Goal: Transaction & Acquisition: Book appointment/travel/reservation

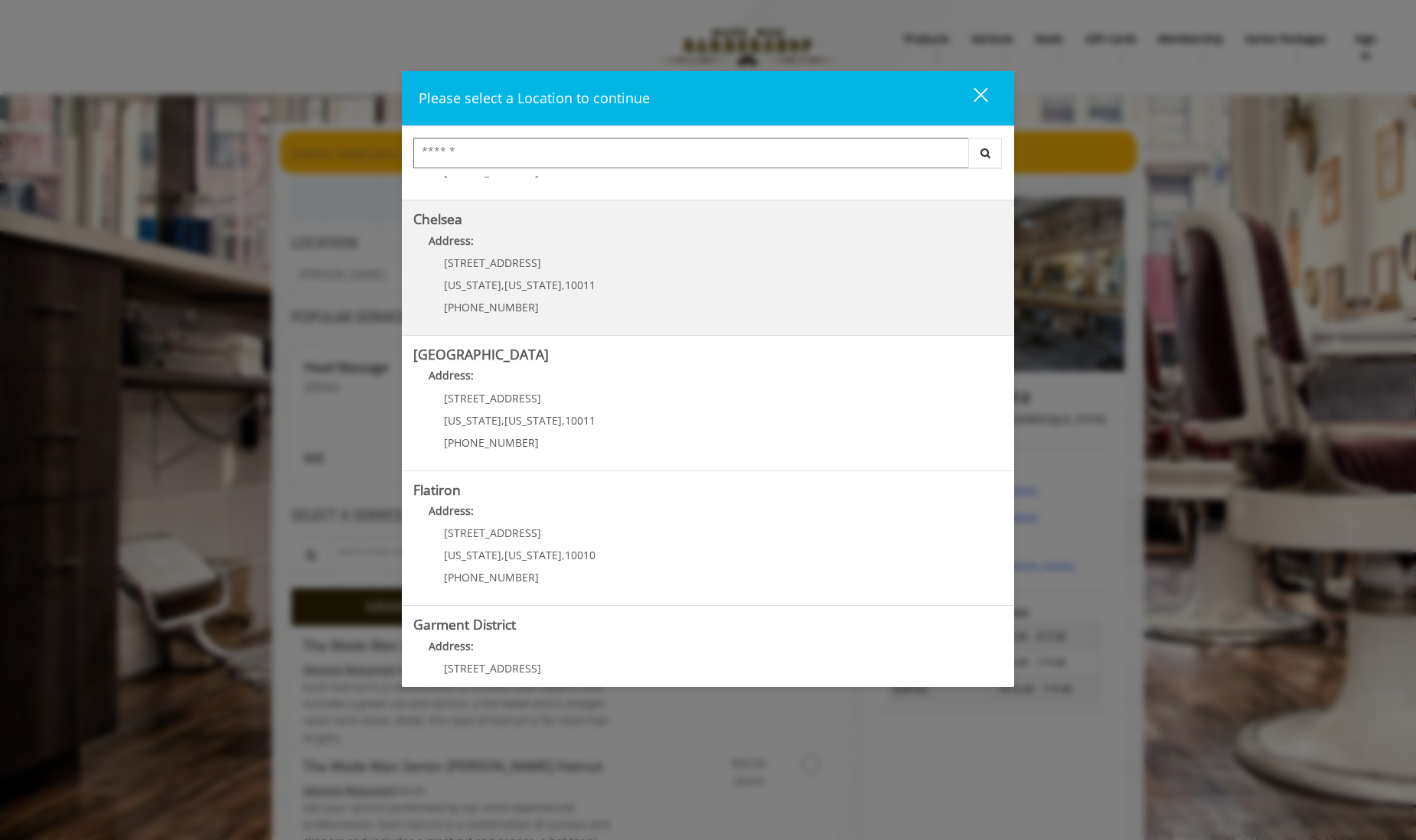
scroll to position [112, 0]
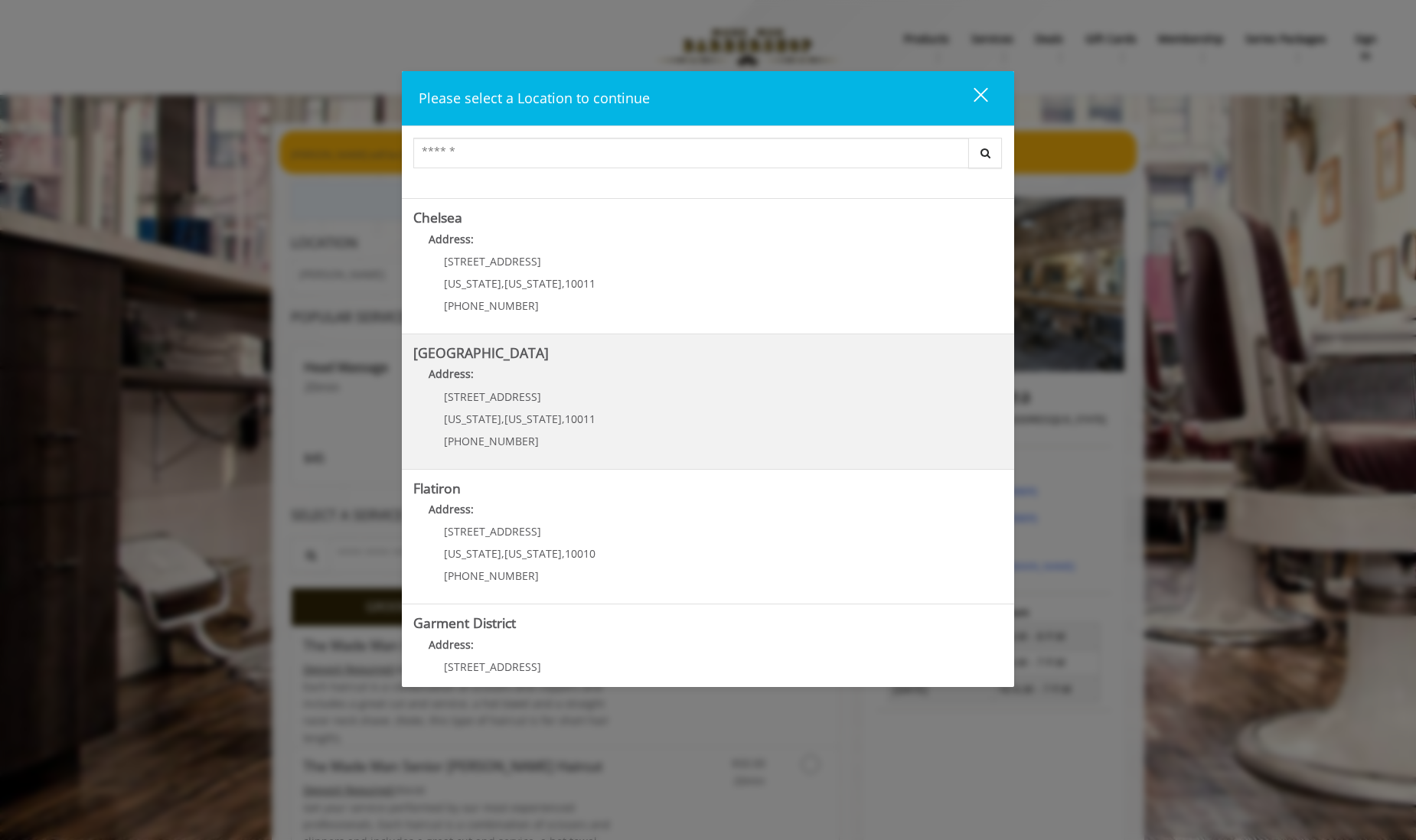
click at [693, 357] on h5 "[GEOGRAPHIC_DATA]" at bounding box center [708, 354] width 590 height 15
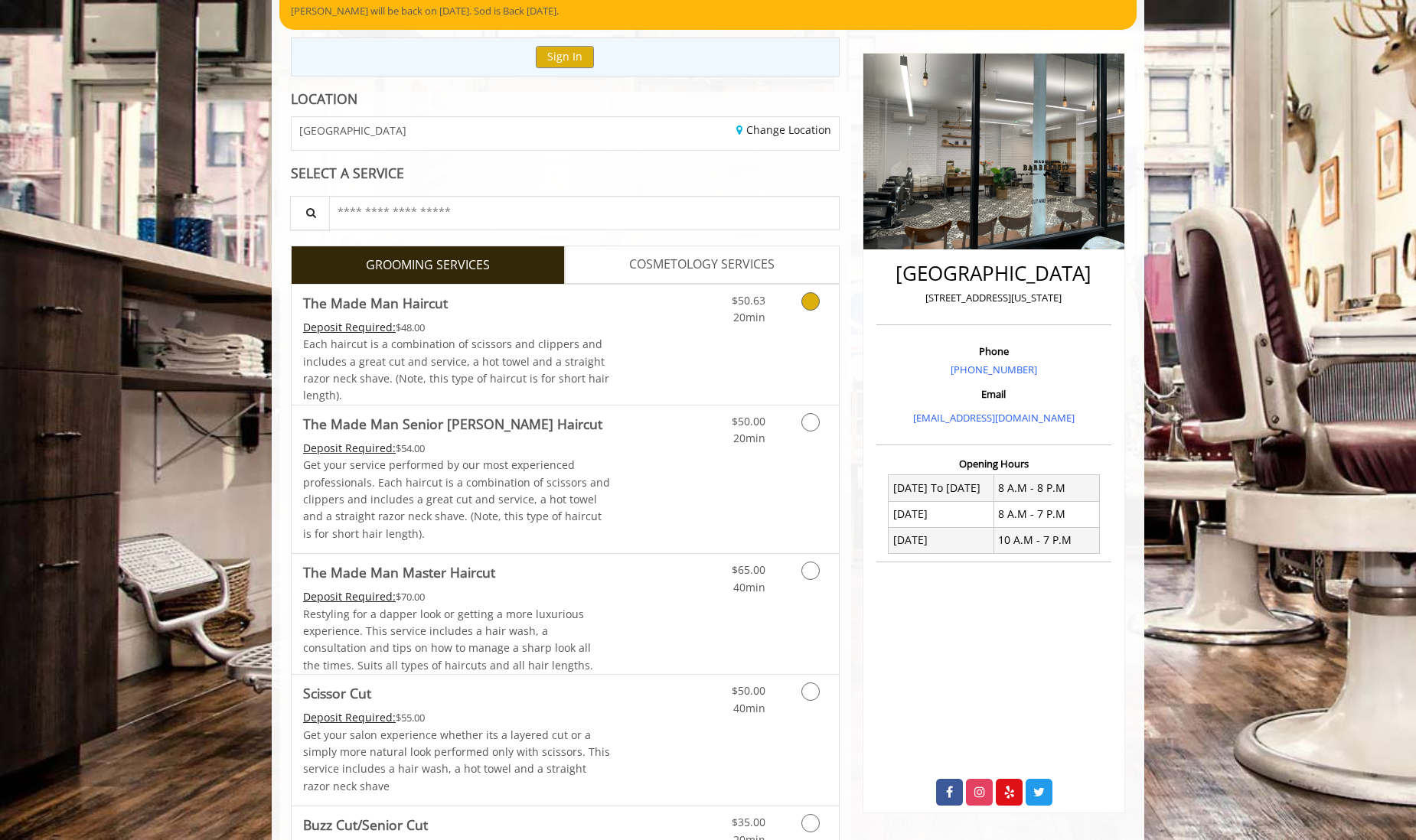
scroll to position [144, 0]
click at [666, 269] on span "COSMETOLOGY SERVICES" at bounding box center [702, 264] width 145 height 20
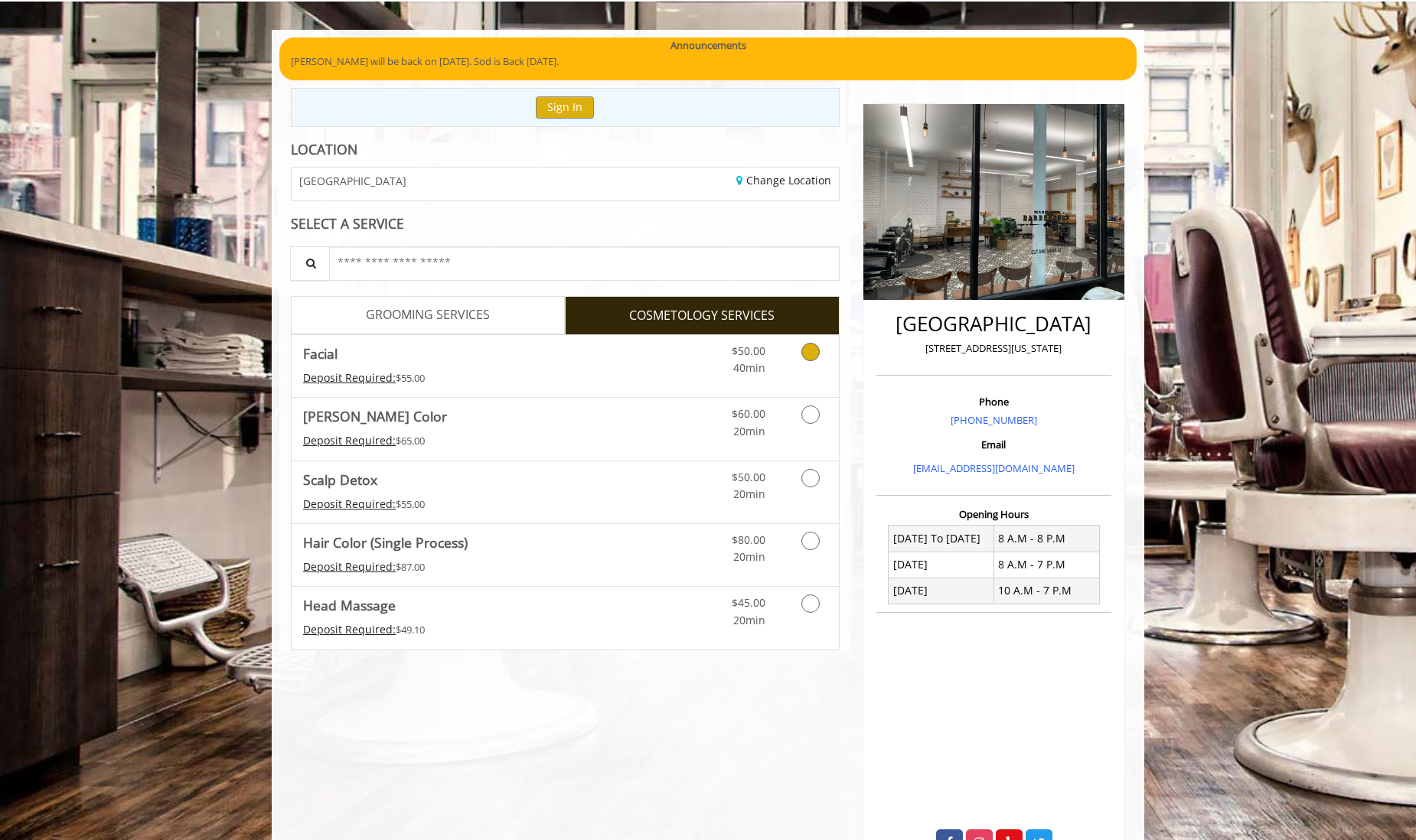
scroll to position [94, 0]
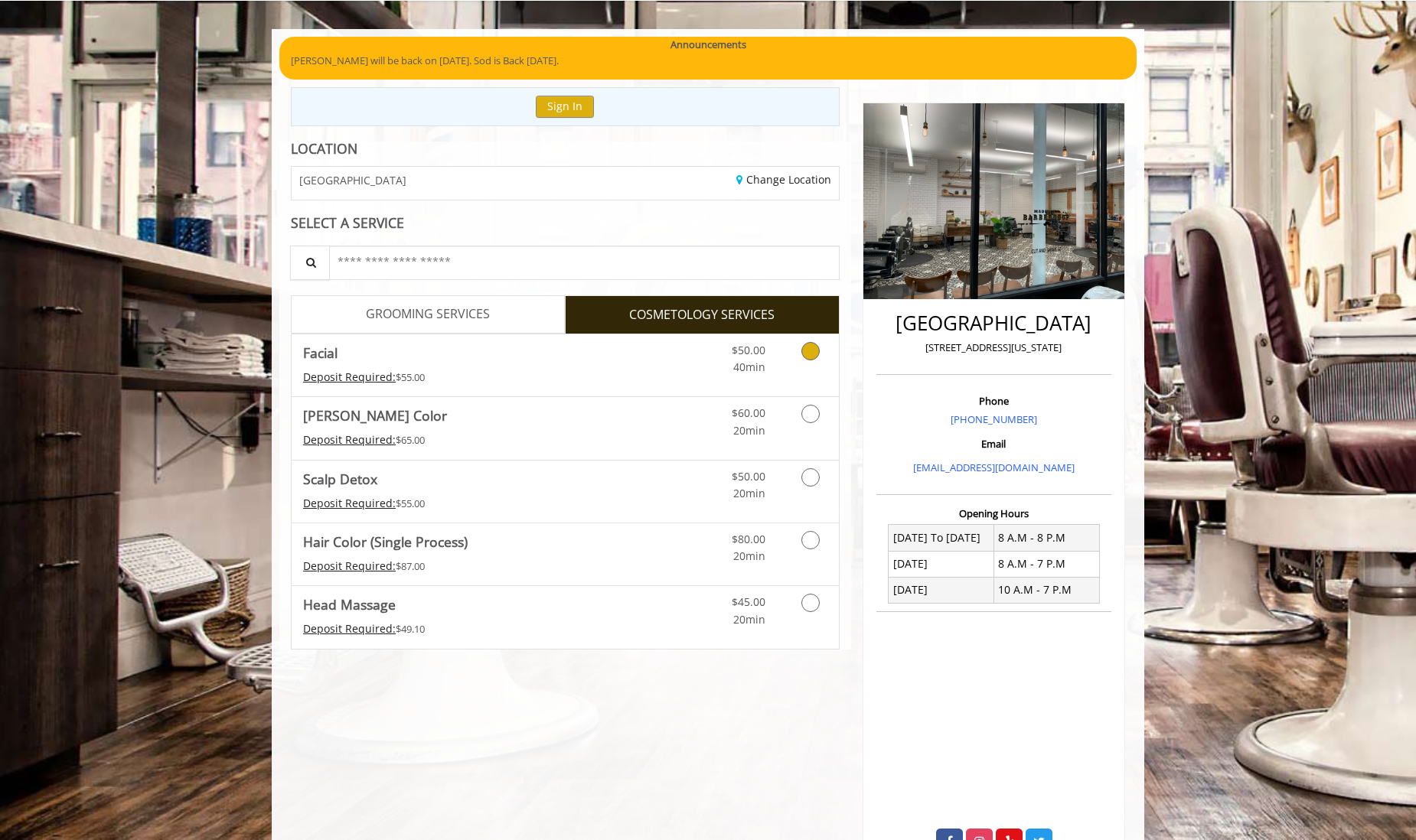
click at [460, 343] on span "Facial" at bounding box center [457, 353] width 307 height 21
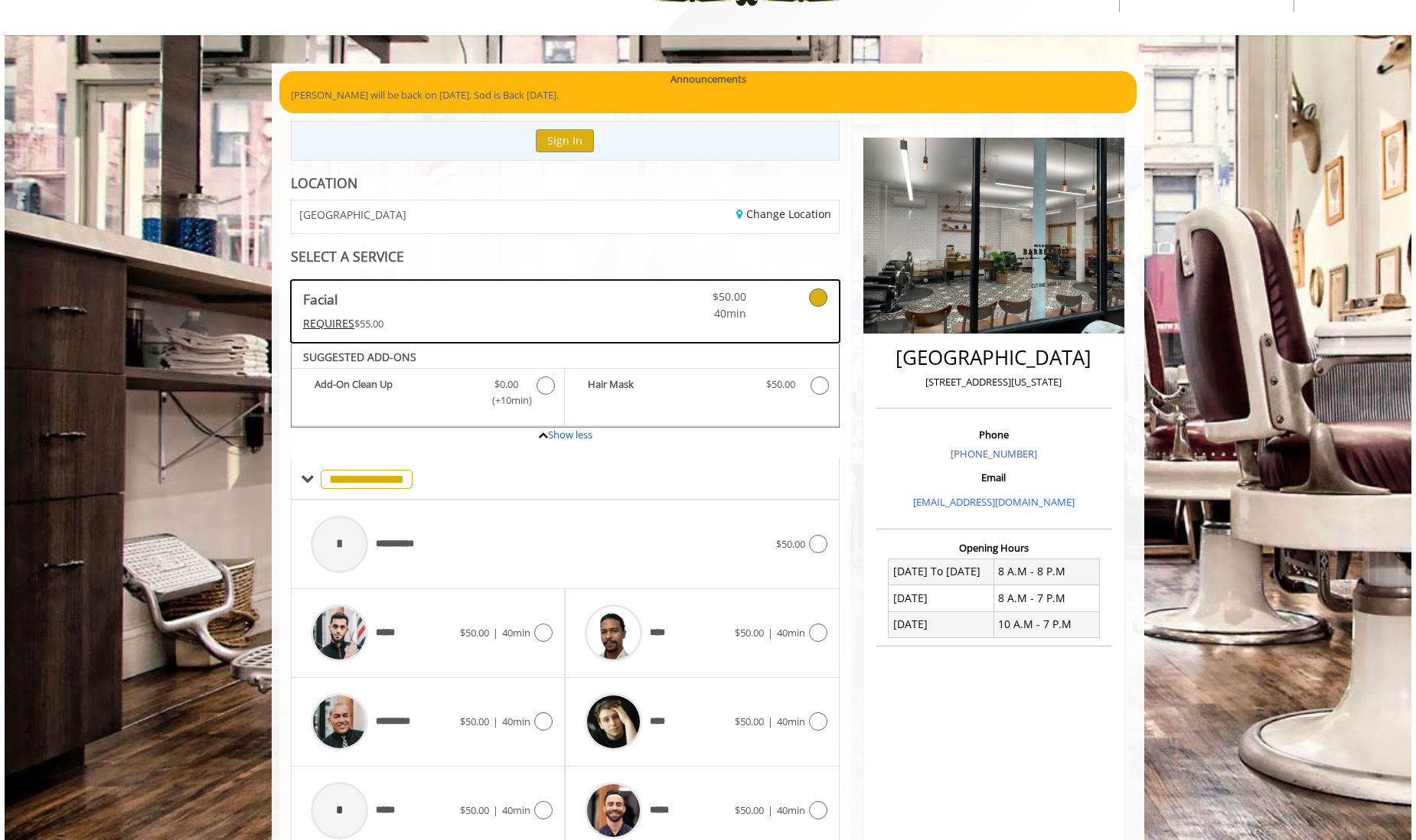
scroll to position [0, 0]
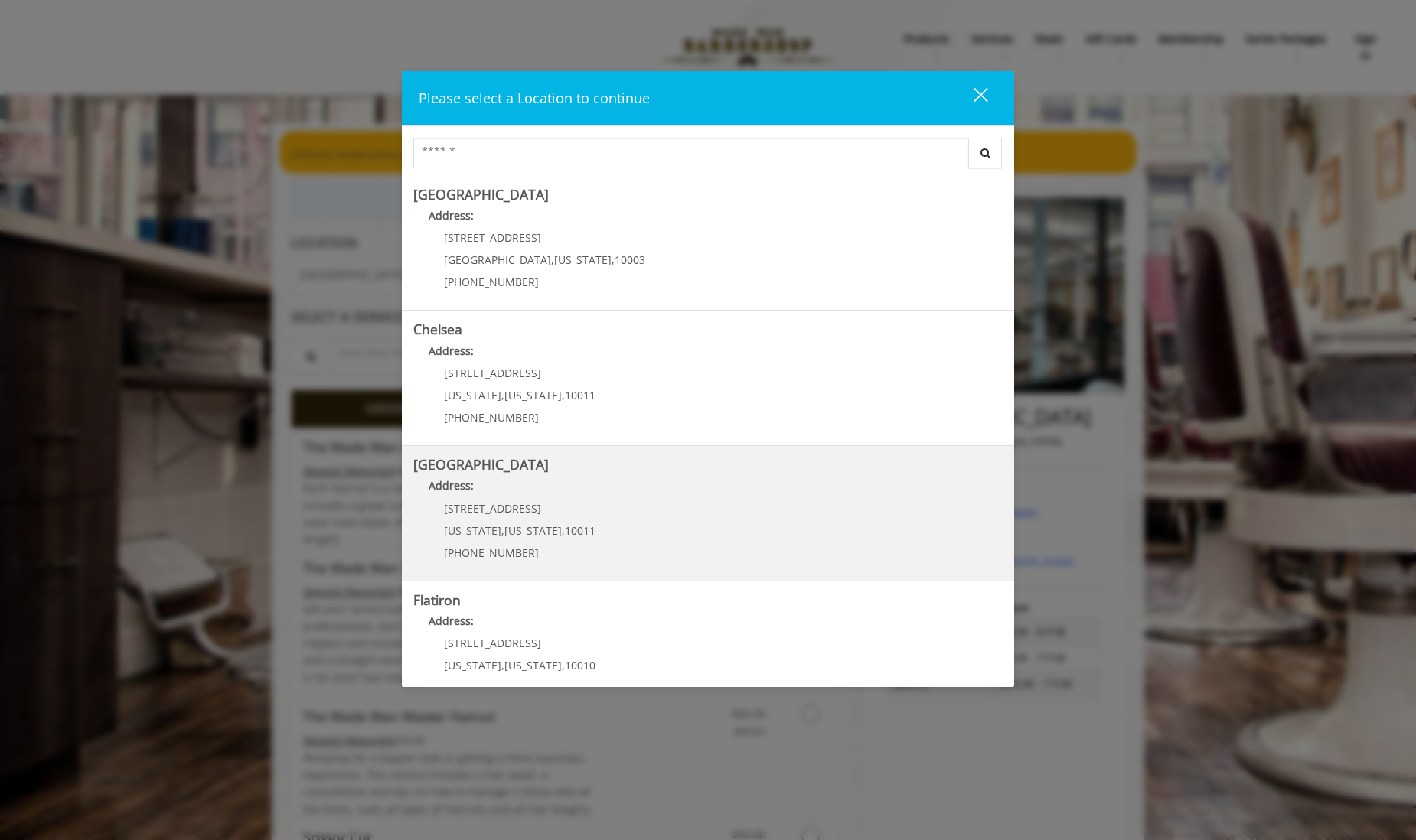
click at [546, 497] on Street "Address:" at bounding box center [708, 490] width 590 height 24
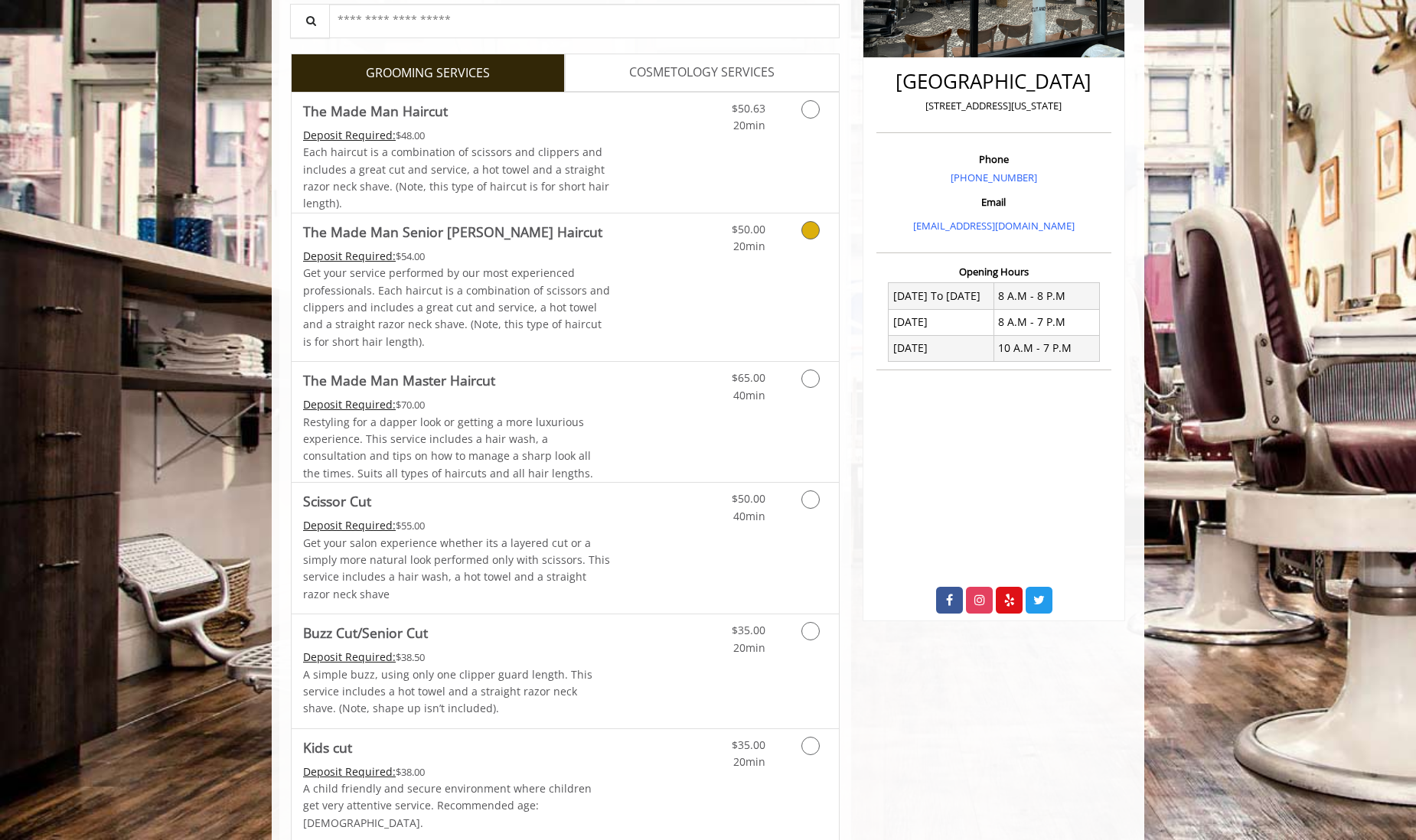
scroll to position [337, 0]
click at [618, 298] on link "Discounted Price" at bounding box center [656, 285] width 91 height 148
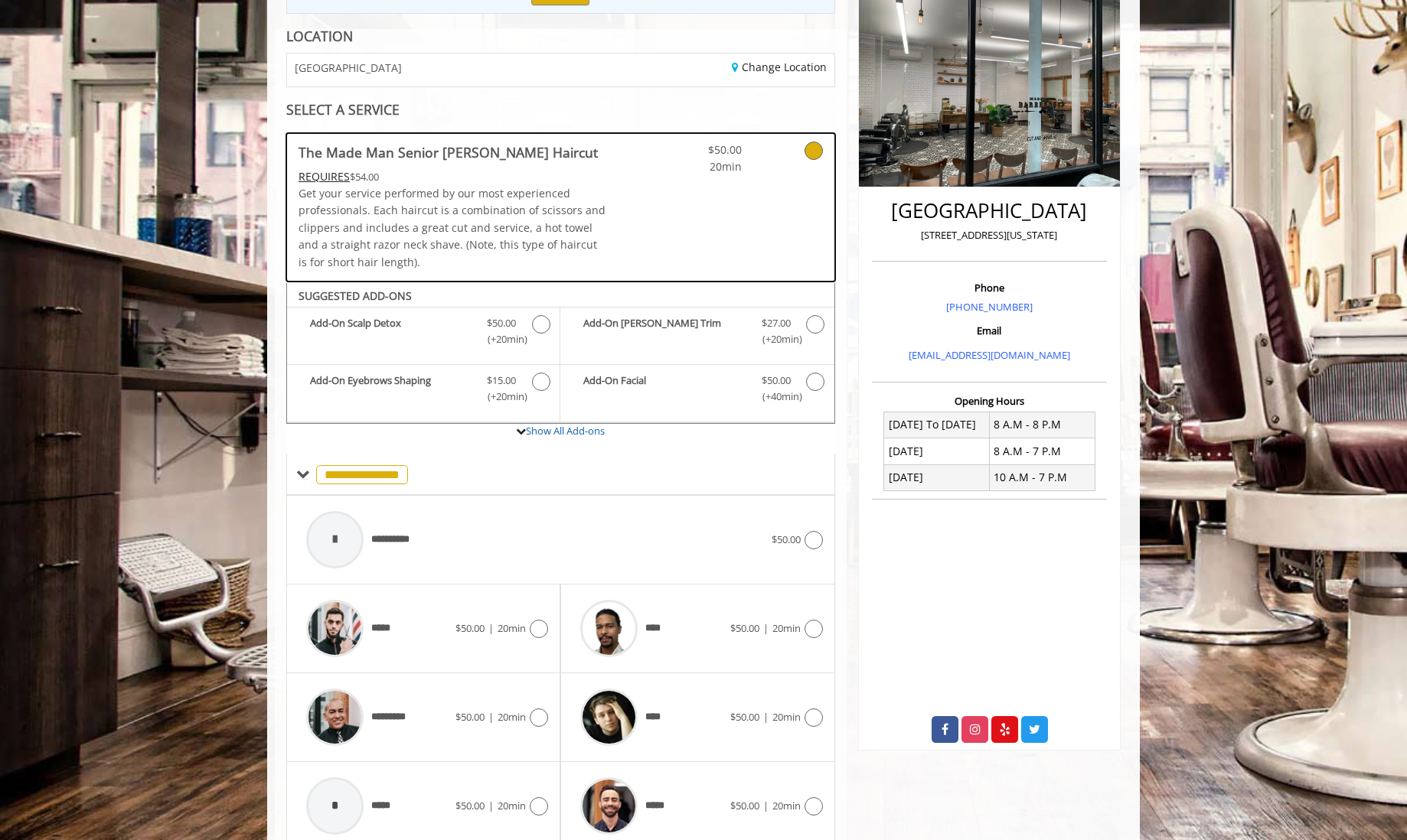
scroll to position [271, 0]
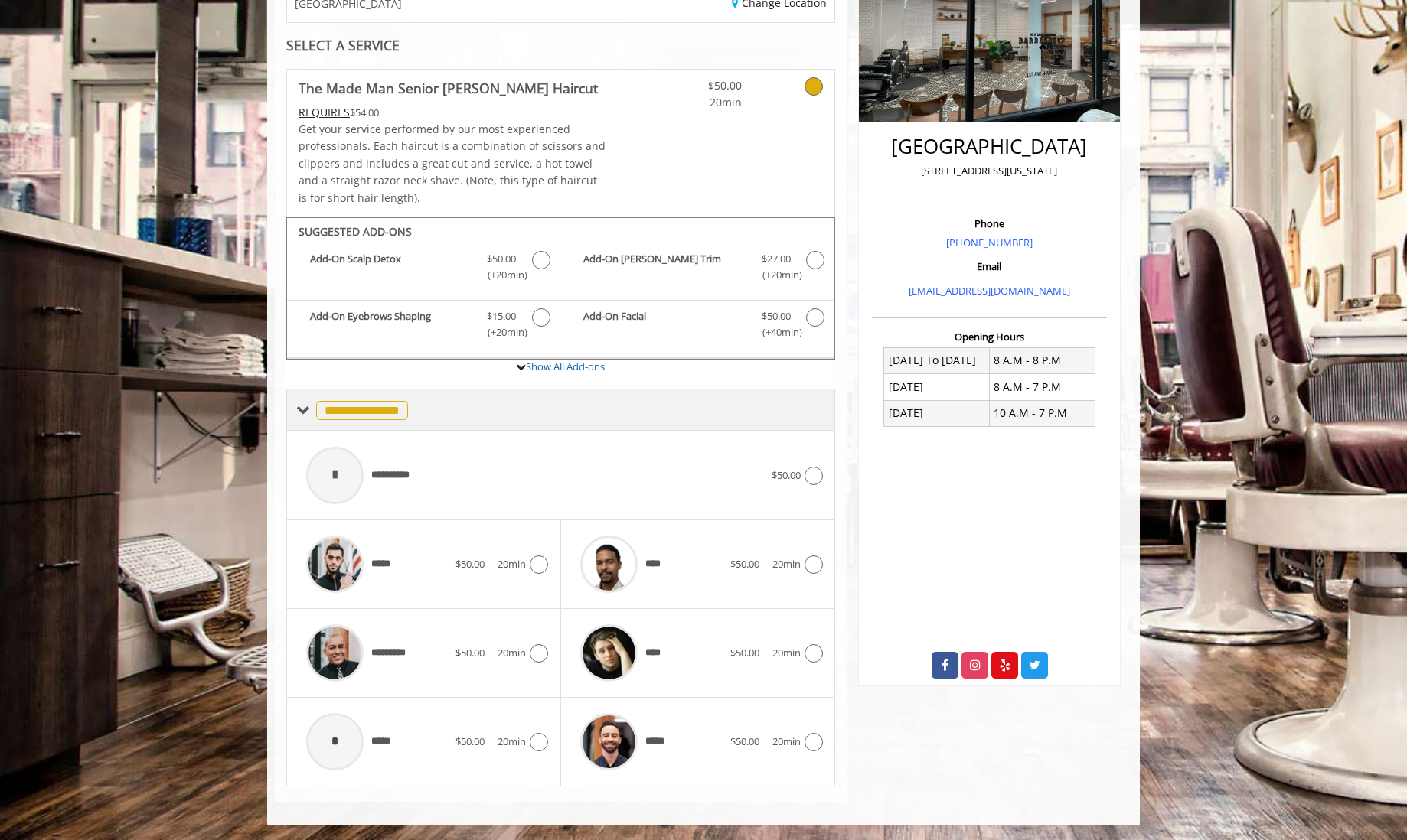
click at [347, 409] on span "**********" at bounding box center [362, 411] width 92 height 19
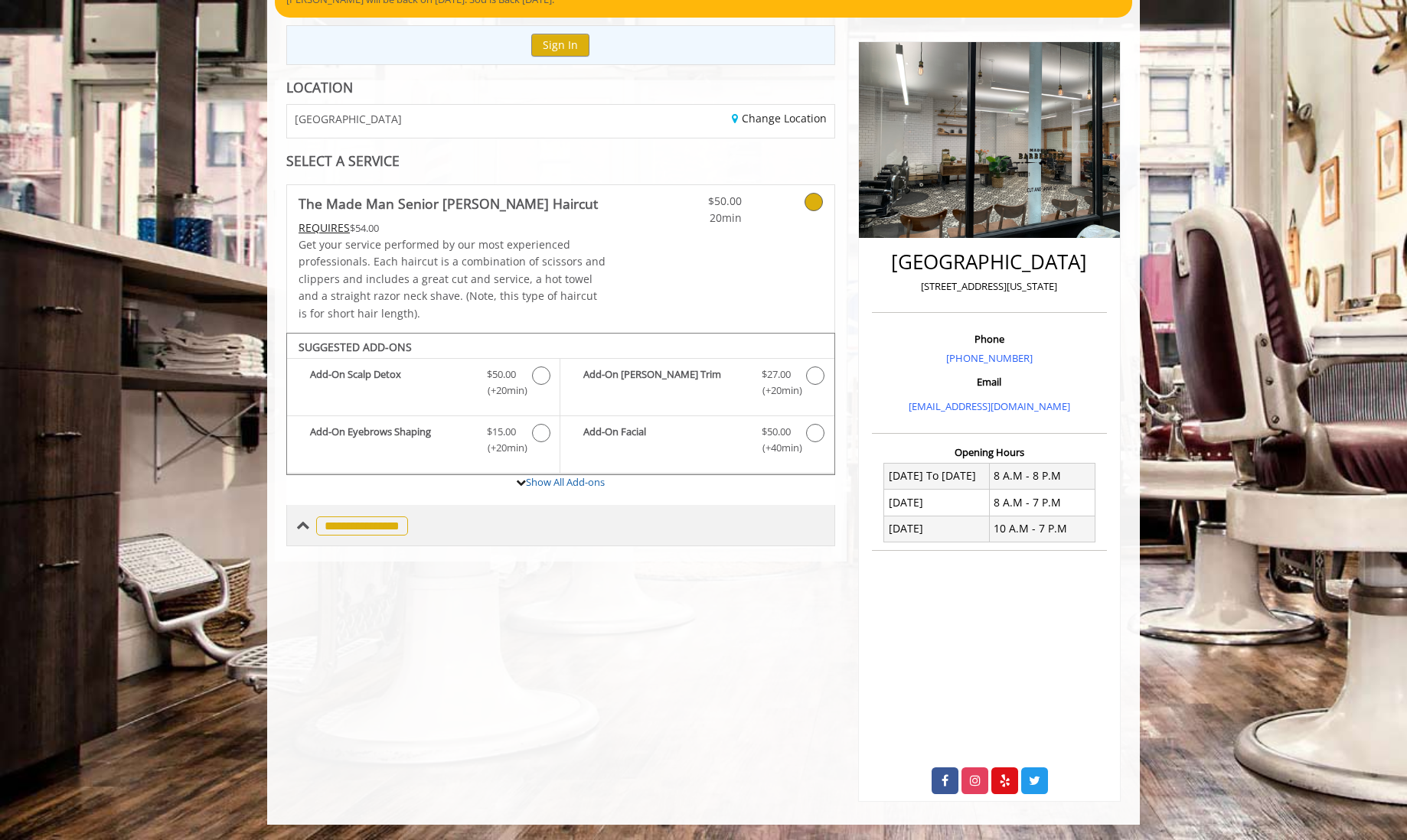
scroll to position [156, 0]
click at [330, 525] on span "**********" at bounding box center [362, 526] width 92 height 19
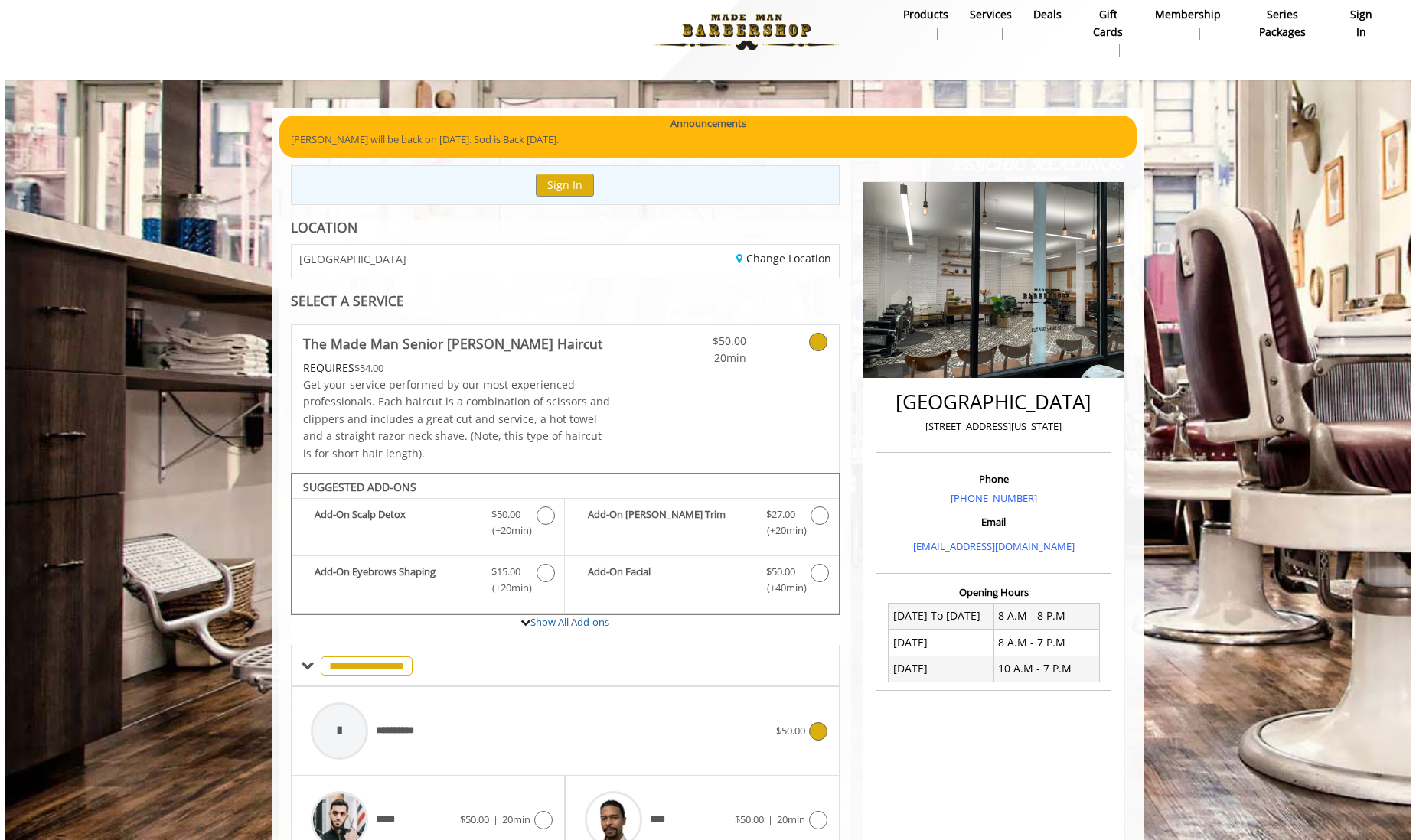
scroll to position [0, 0]
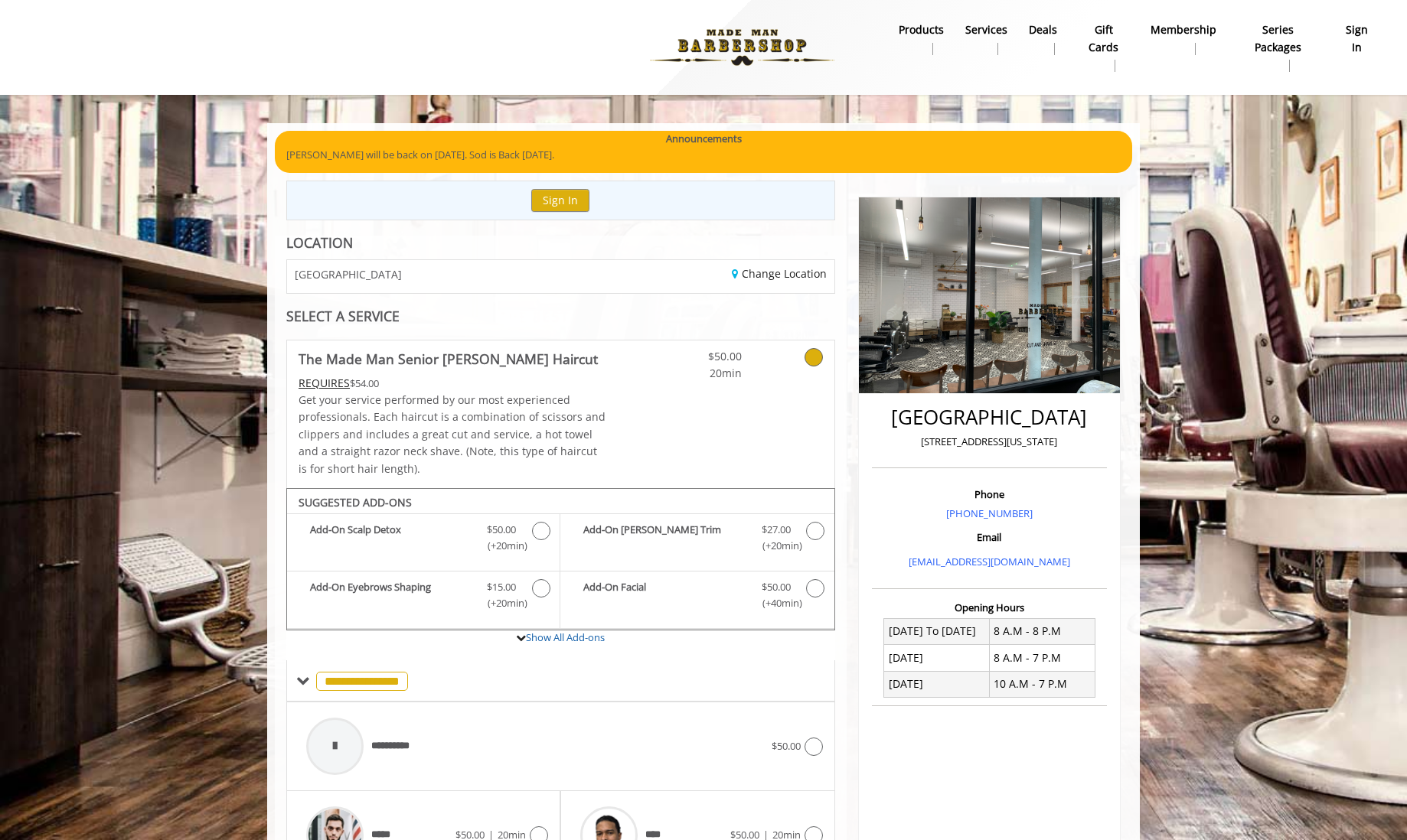
click at [815, 362] on icon at bounding box center [813, 357] width 19 height 19
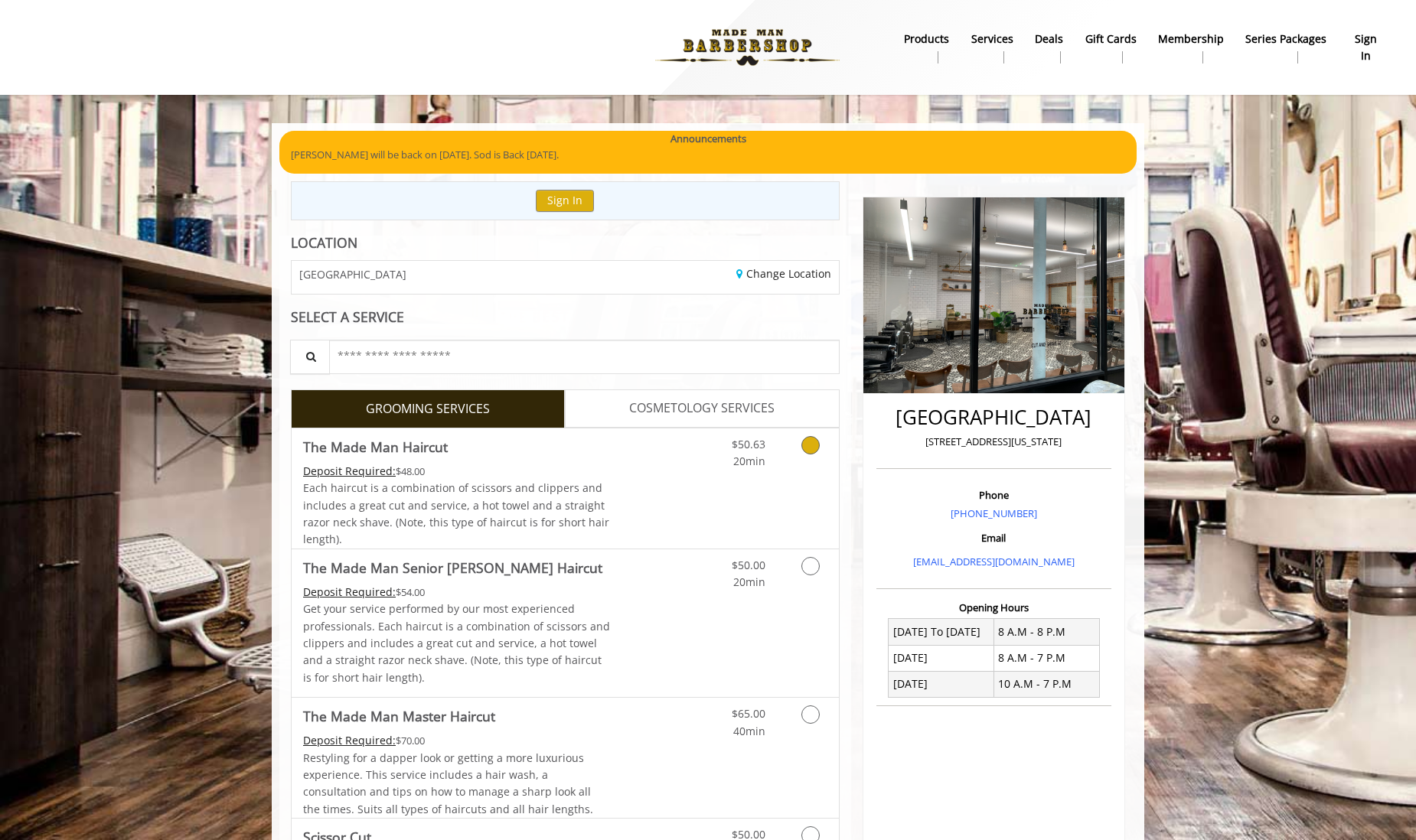
click at [801, 457] on link "Grooming services" at bounding box center [808, 450] width 39 height 42
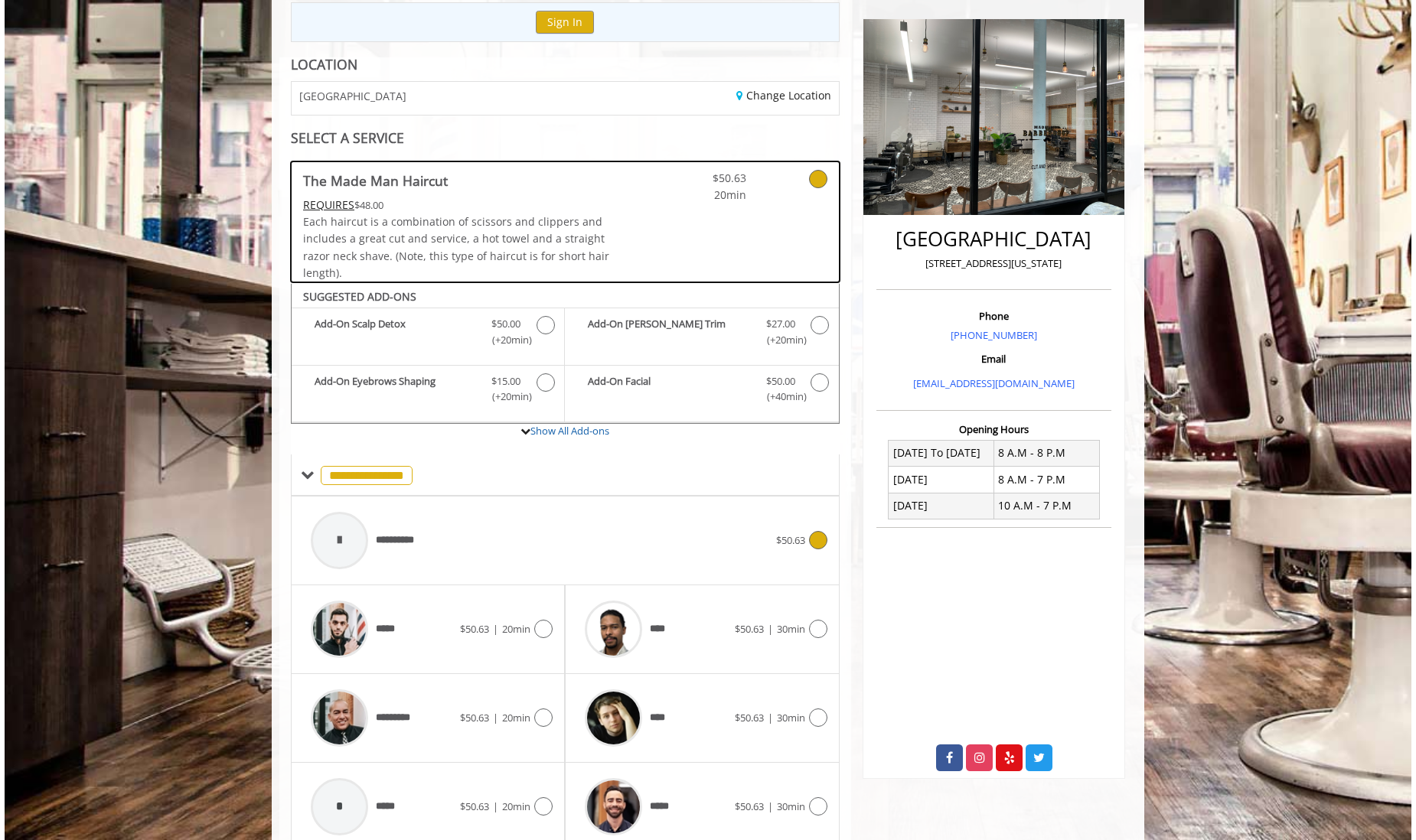
scroll to position [243, 0]
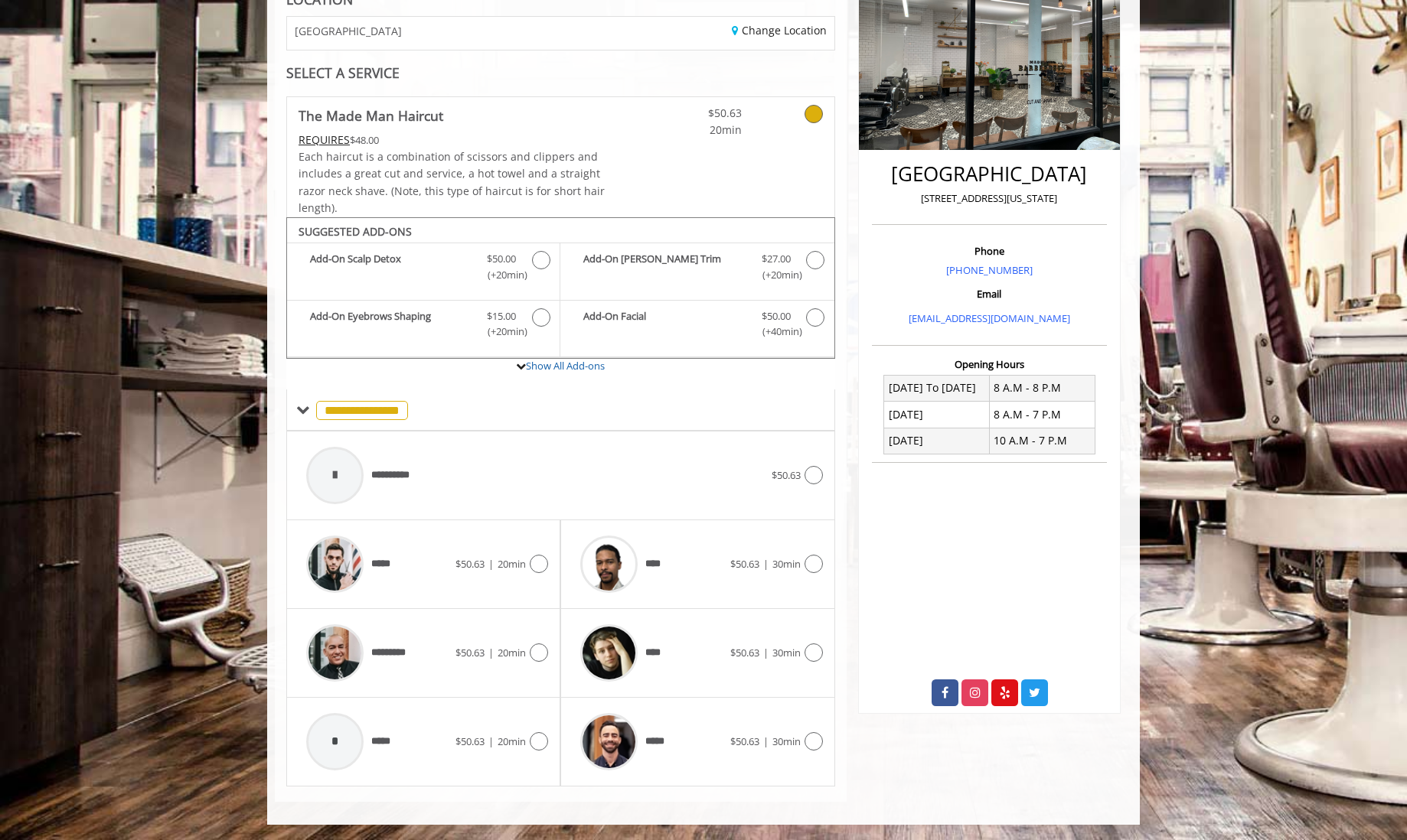
click at [810, 116] on icon at bounding box center [813, 114] width 19 height 19
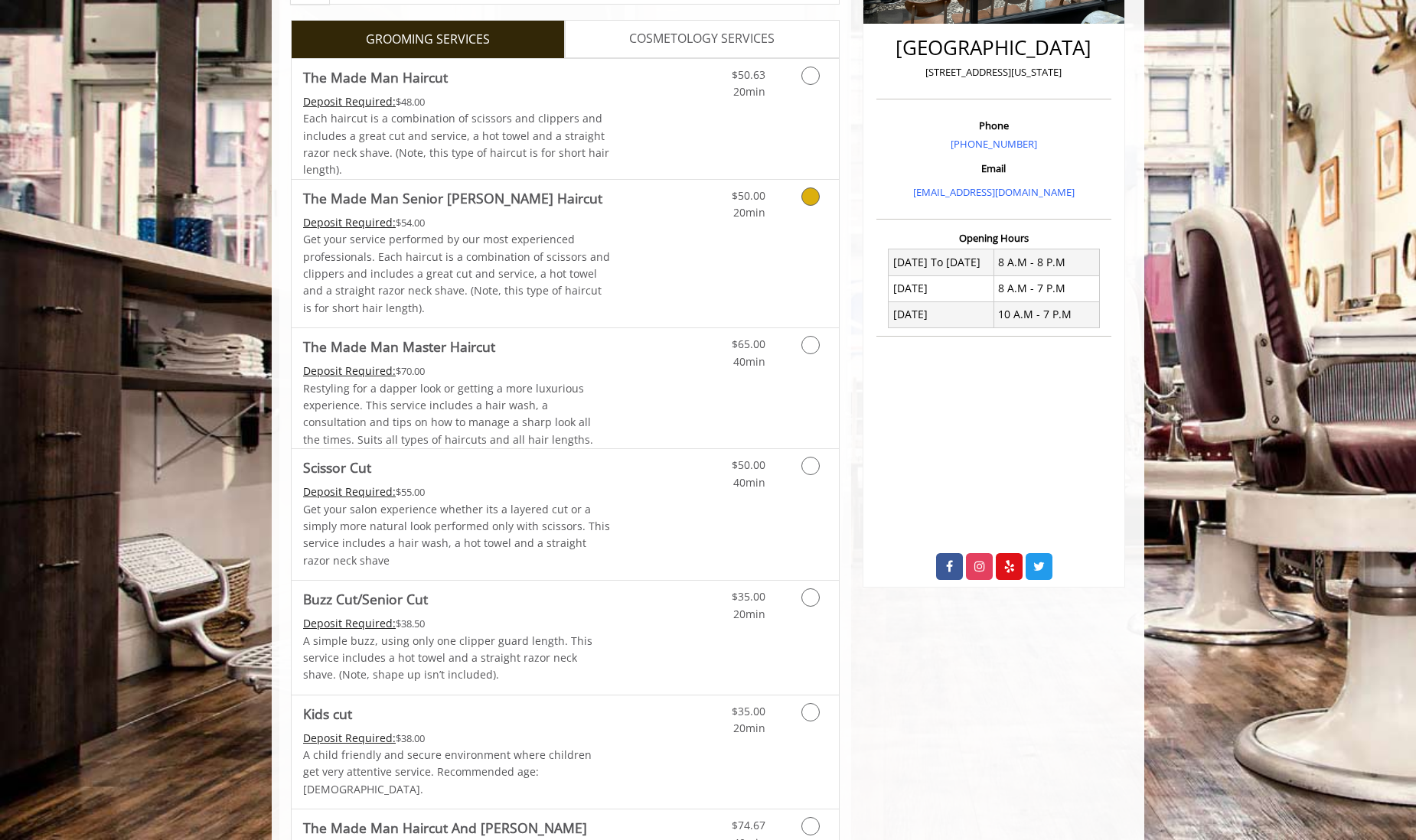
scroll to position [380, 0]
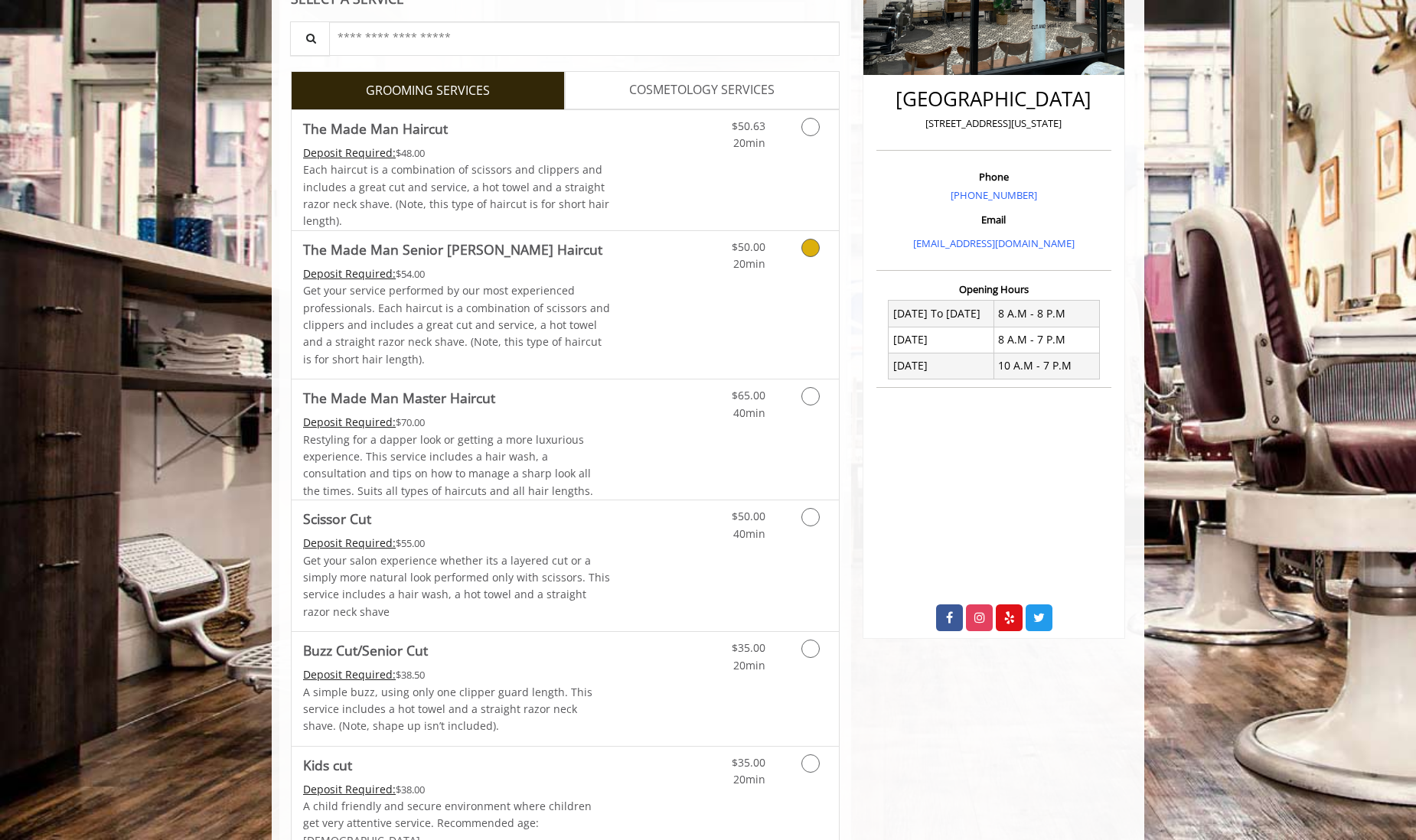
click at [534, 336] on p "Get your service performed by our most experienced professionals. Each haircut …" at bounding box center [457, 325] width 307 height 86
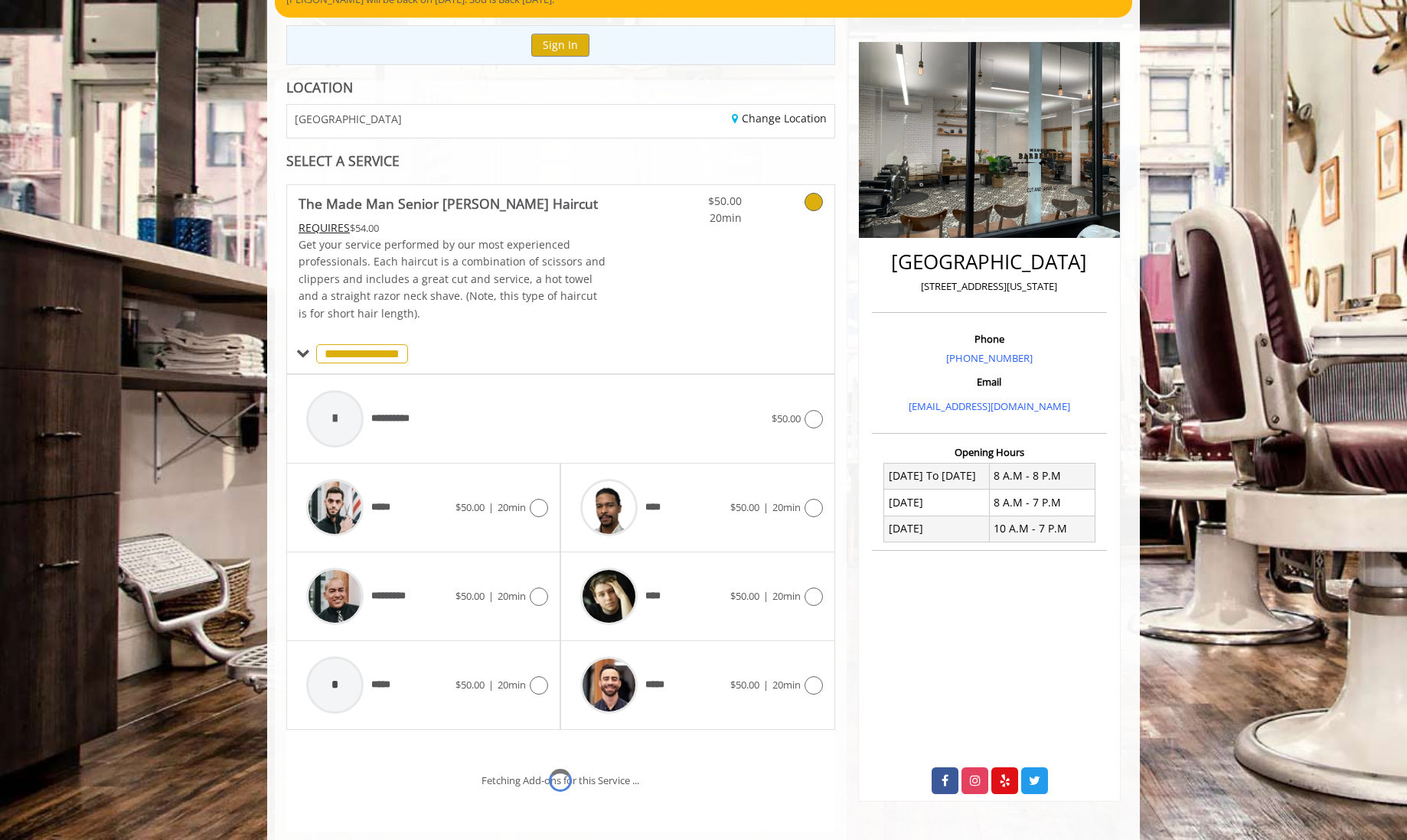
scroll to position [271, 0]
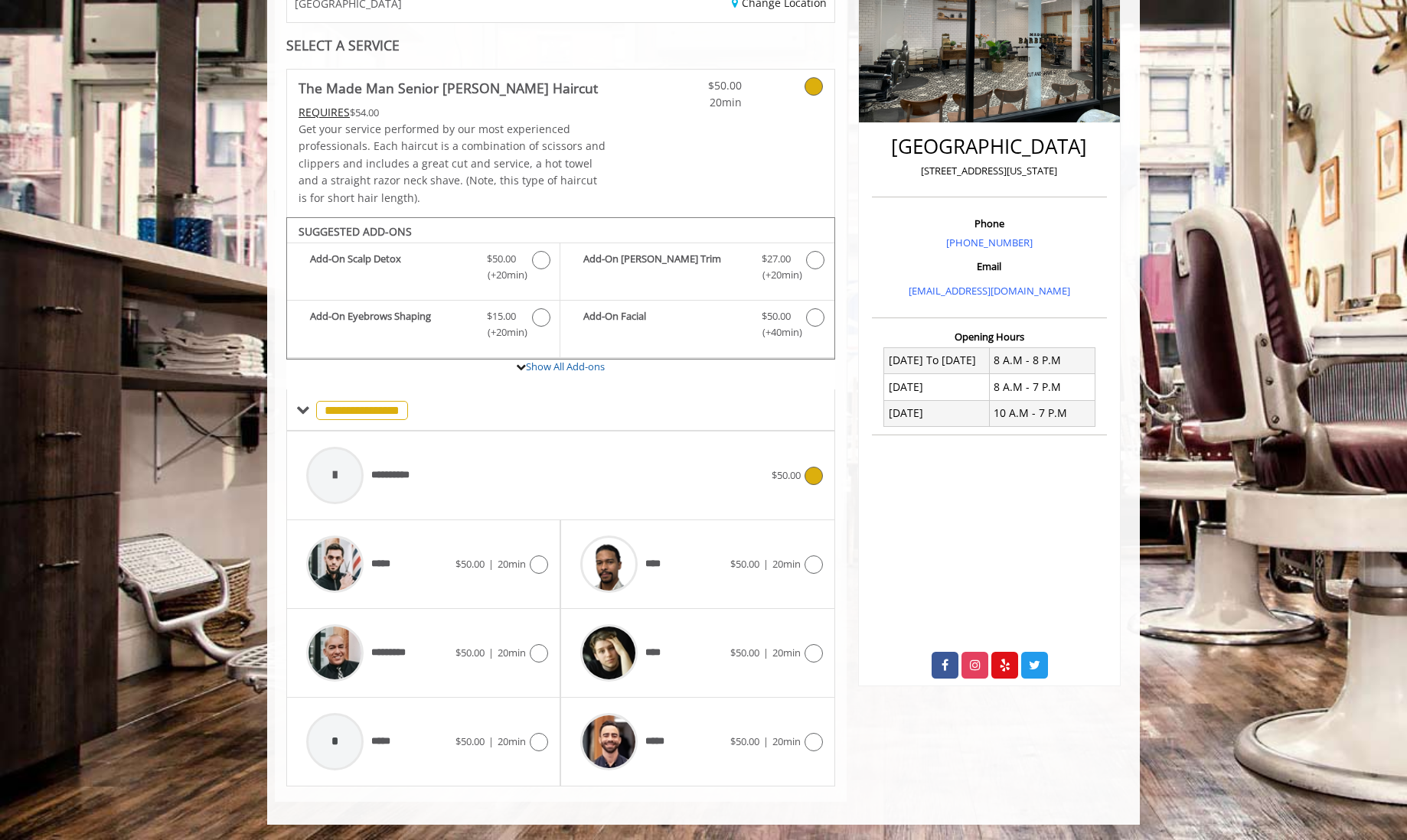
click at [524, 464] on div "**********" at bounding box center [534, 476] width 473 height 73
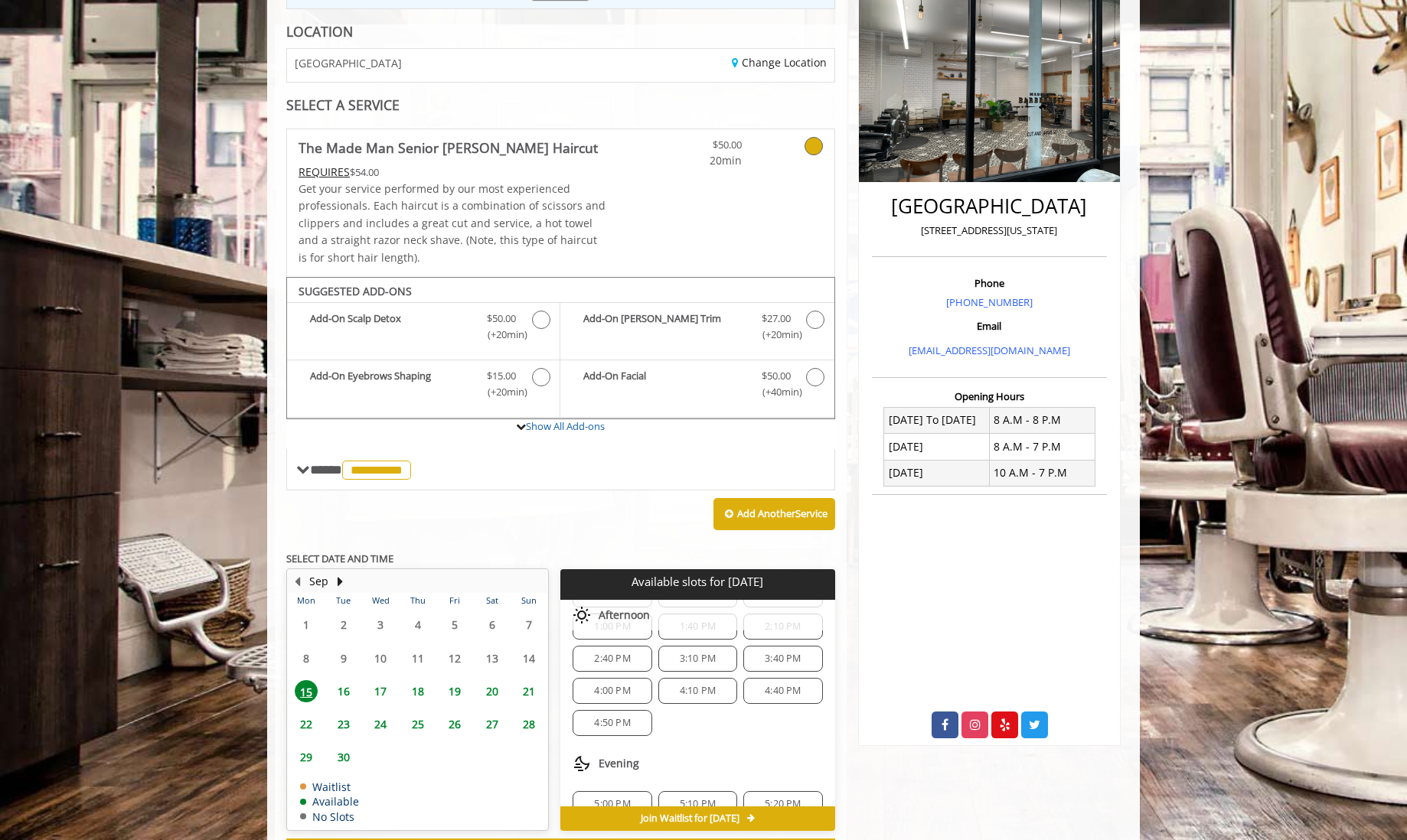
scroll to position [148, 0]
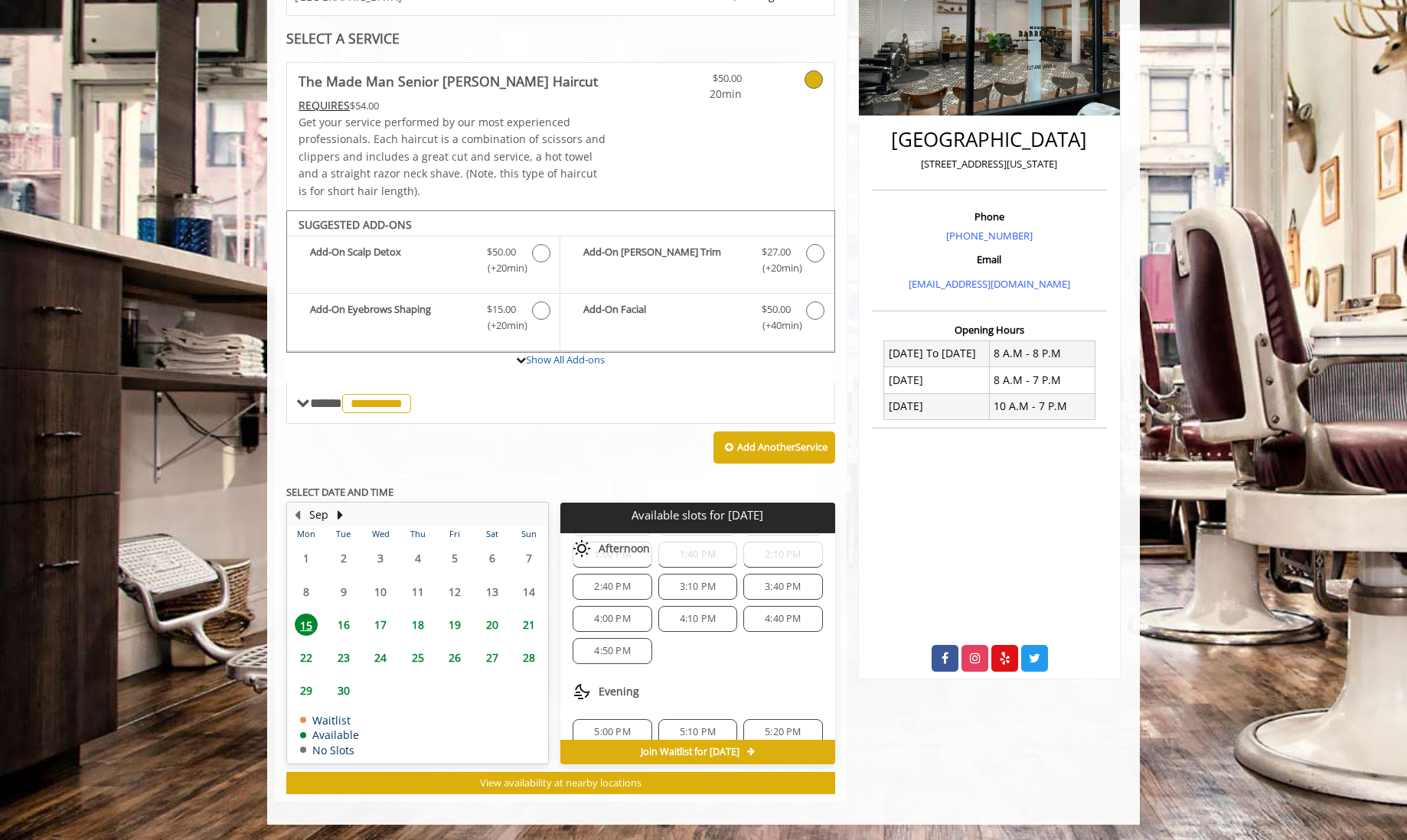
click at [607, 621] on span "4:00 PM" at bounding box center [611, 619] width 36 height 12
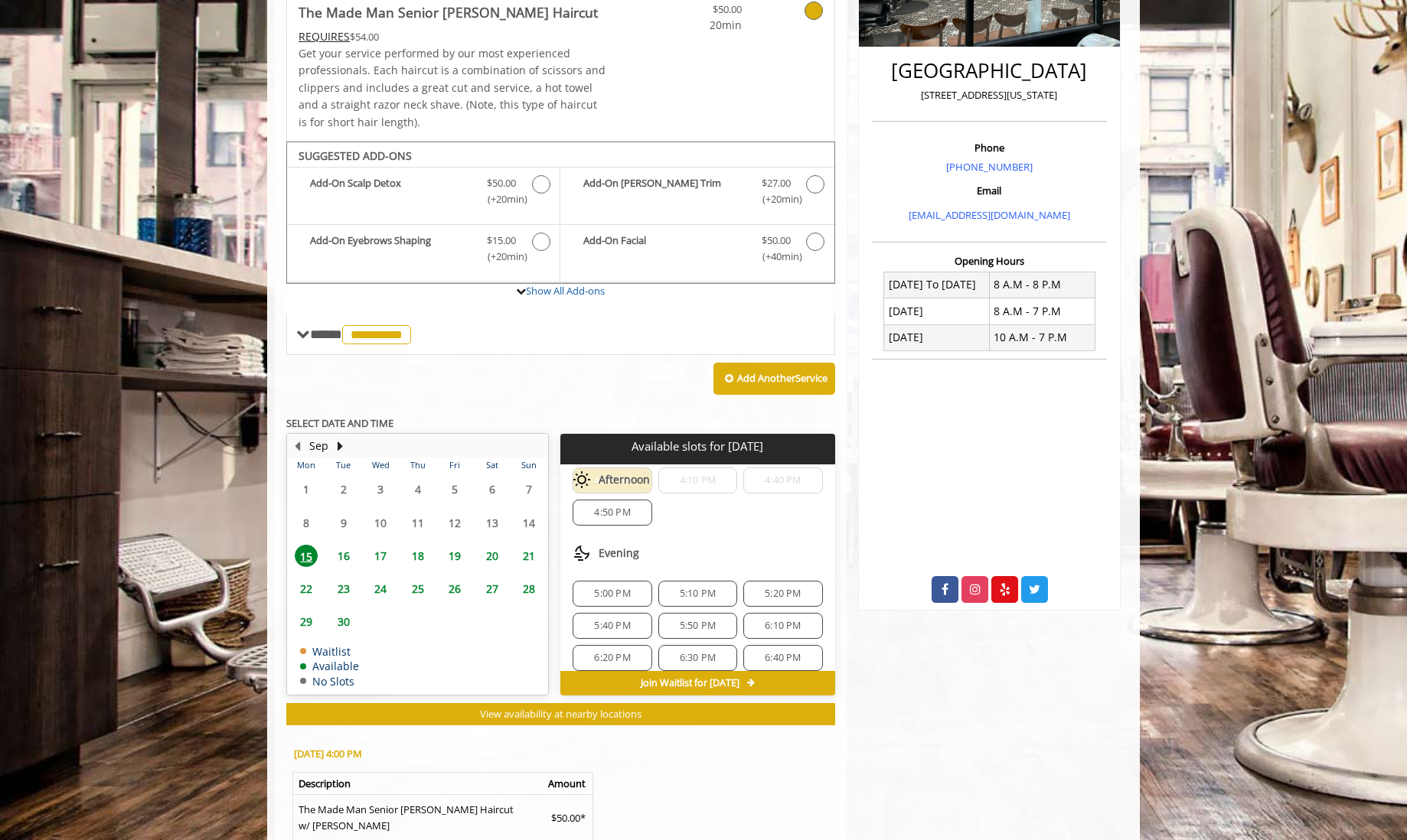
scroll to position [351, 0]
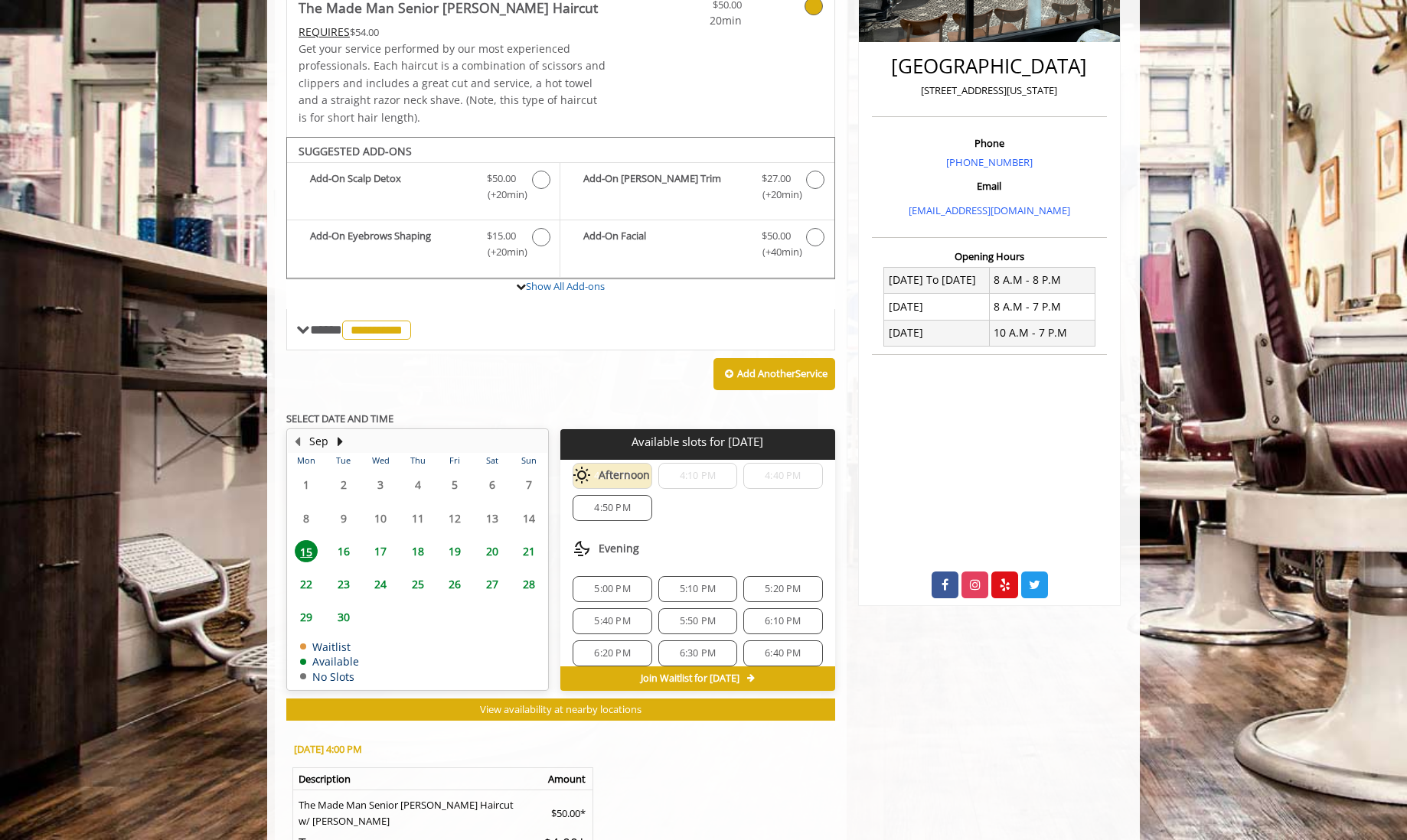
click at [333, 556] on span "16" at bounding box center [344, 551] width 23 height 22
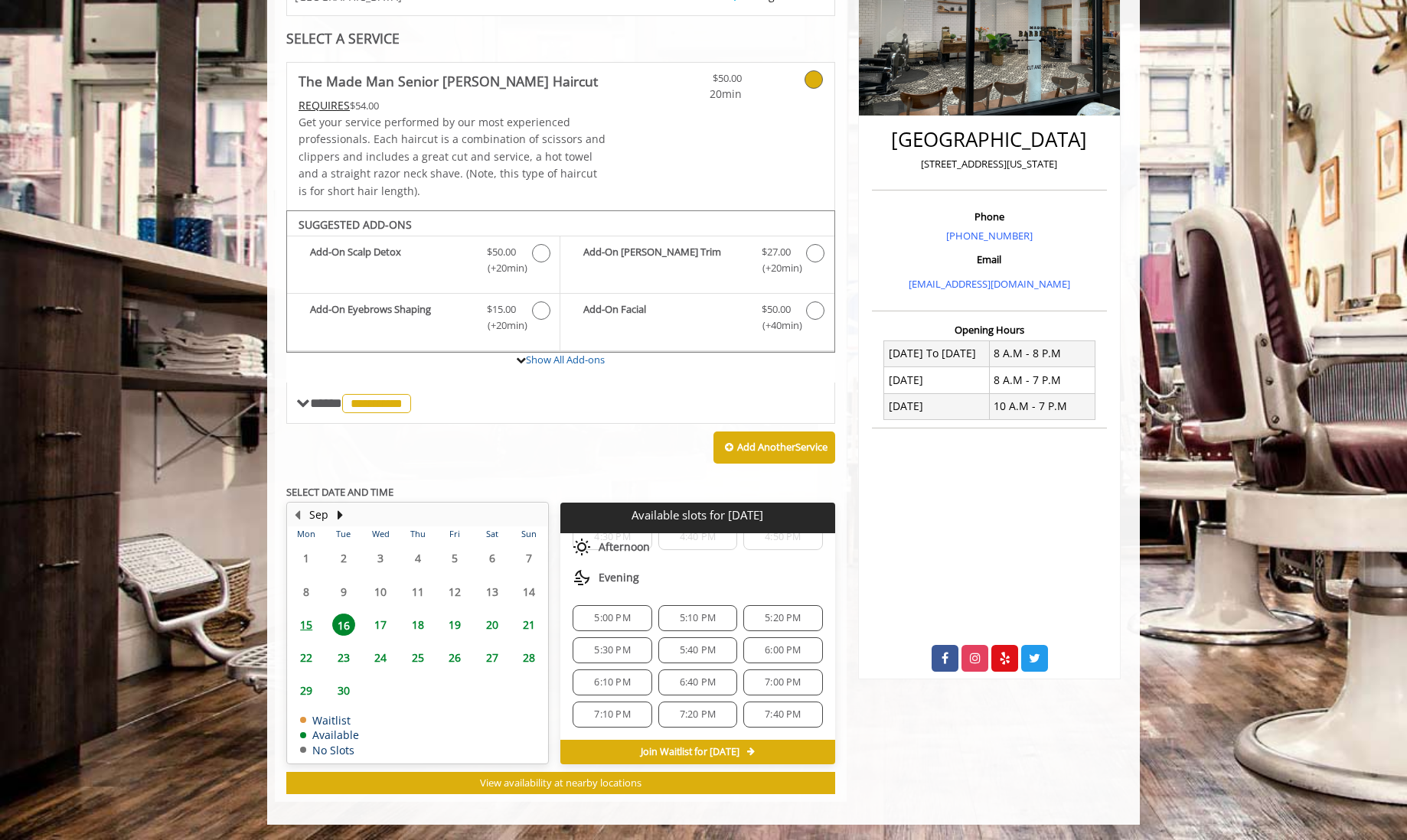
scroll to position [551, 0]
click at [620, 642] on div "5:30 PM" at bounding box center [611, 651] width 79 height 26
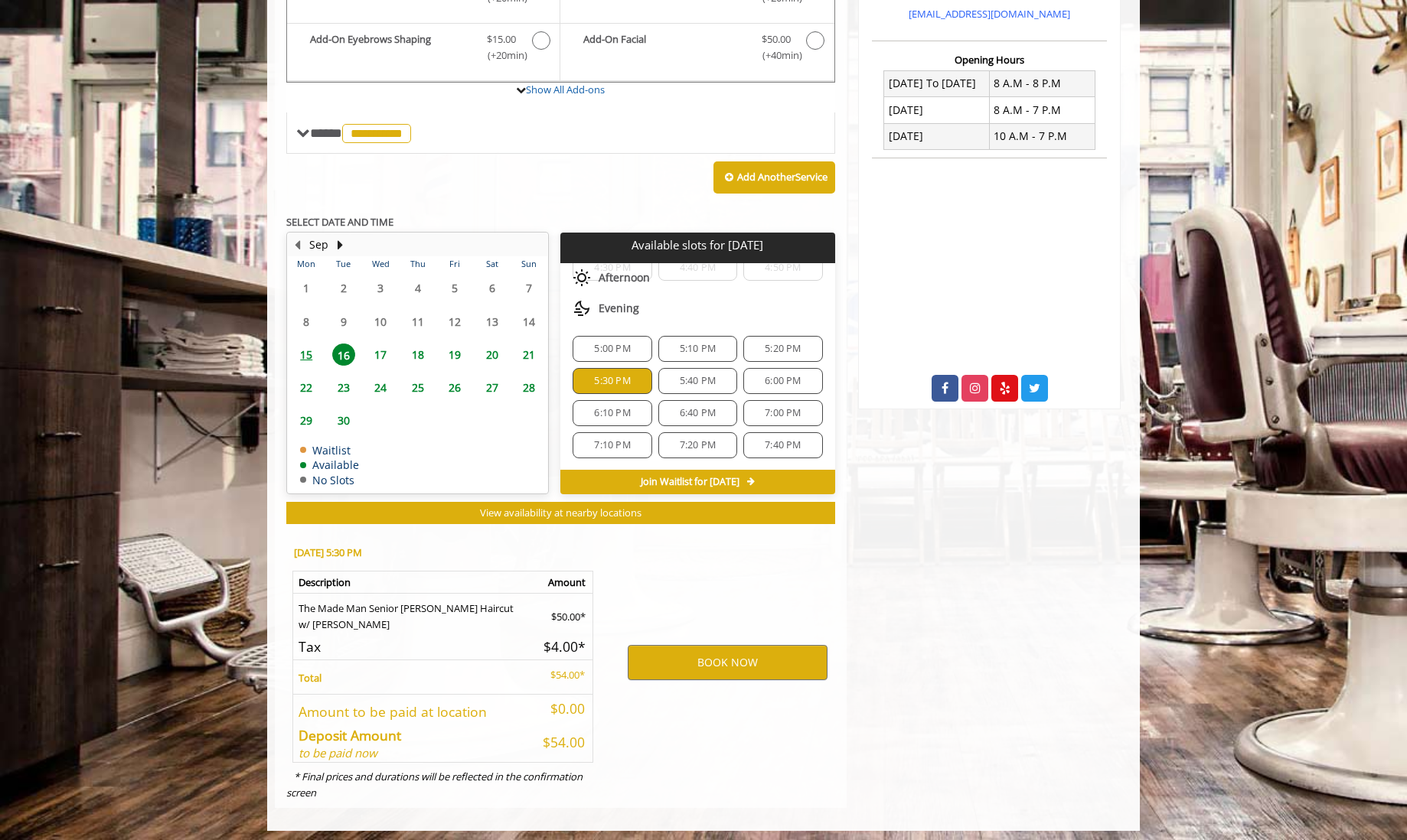
scroll to position [547, 0]
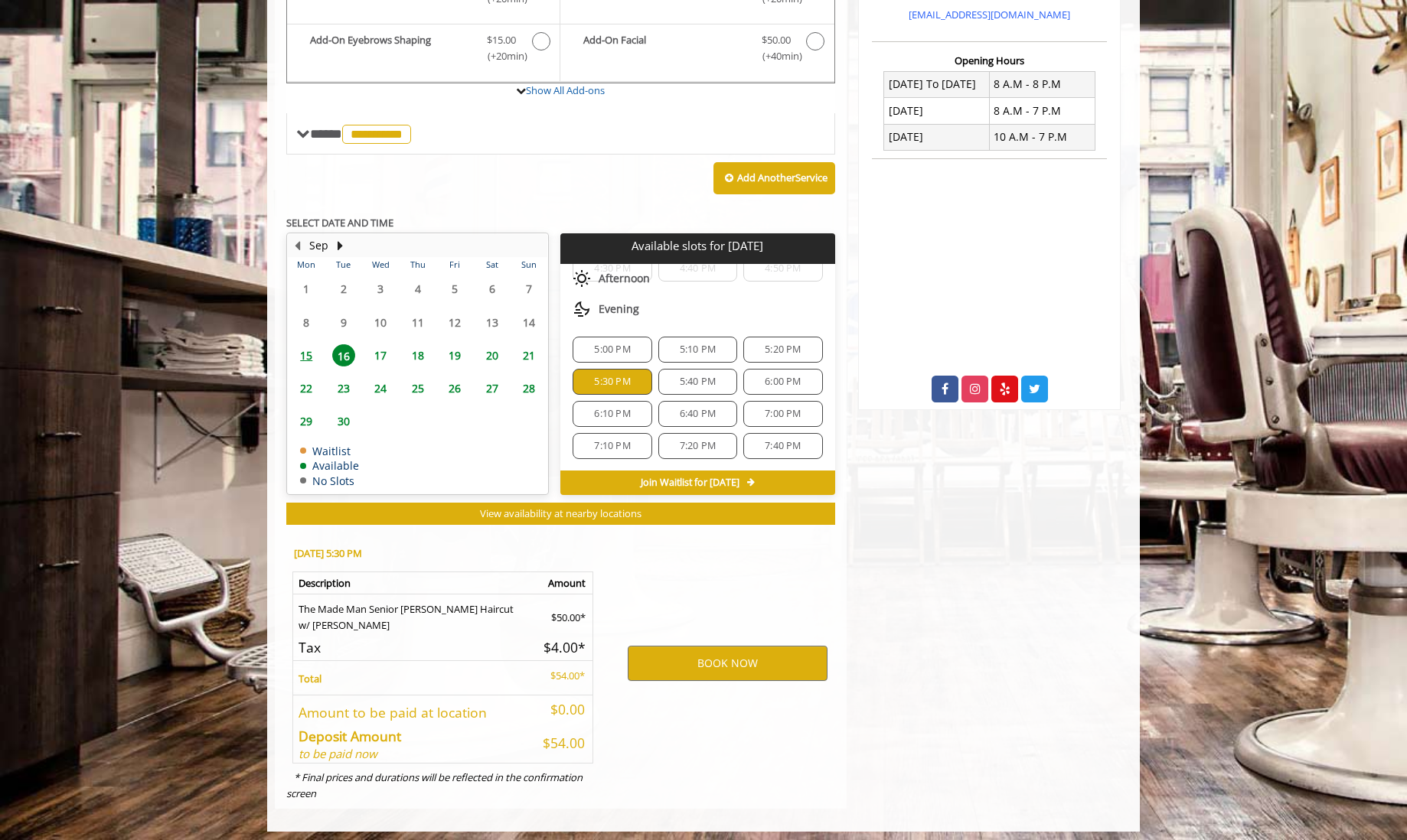
click at [741, 674] on div "BOOK NOW" at bounding box center [727, 663] width 238 height 261
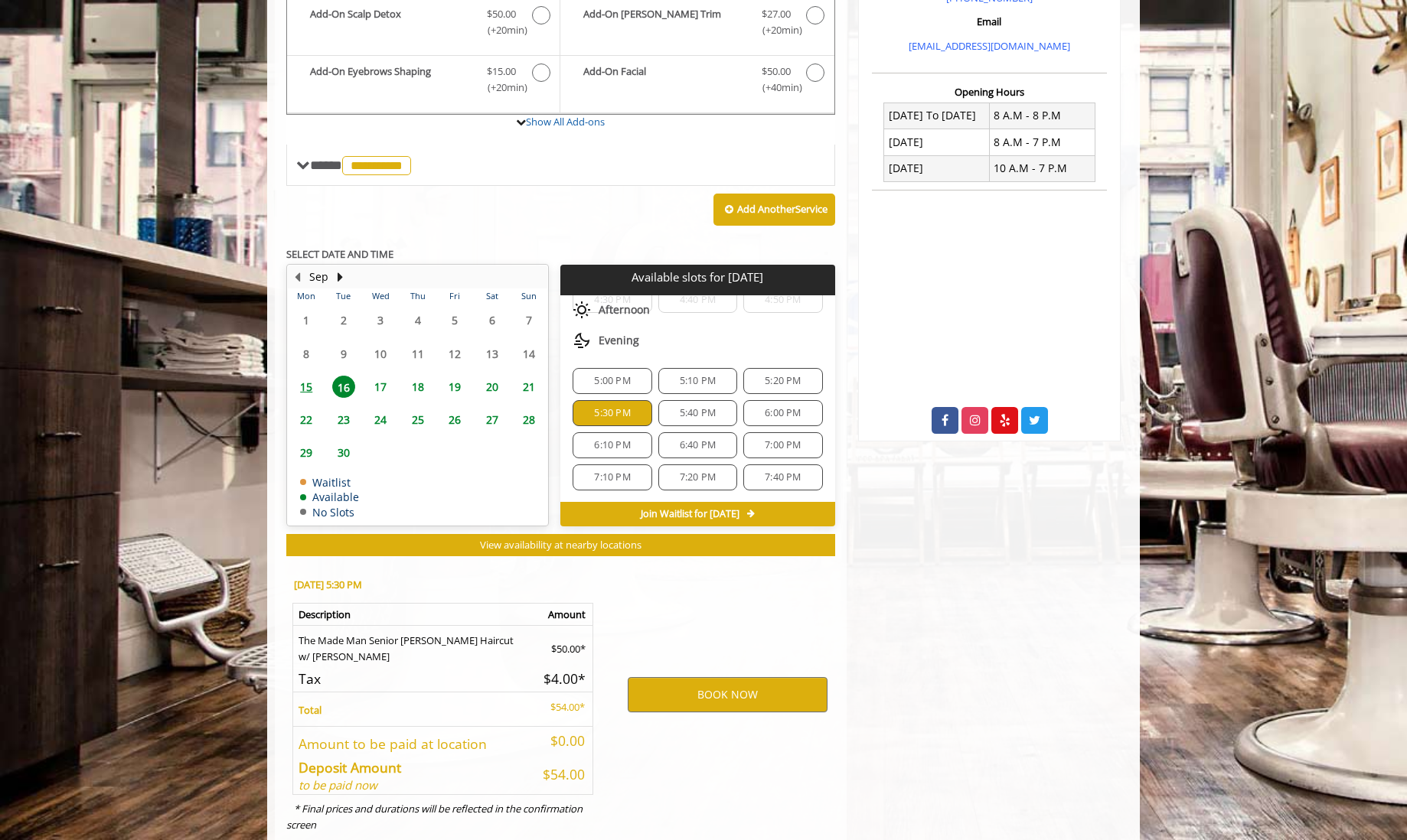
scroll to position [498, 0]
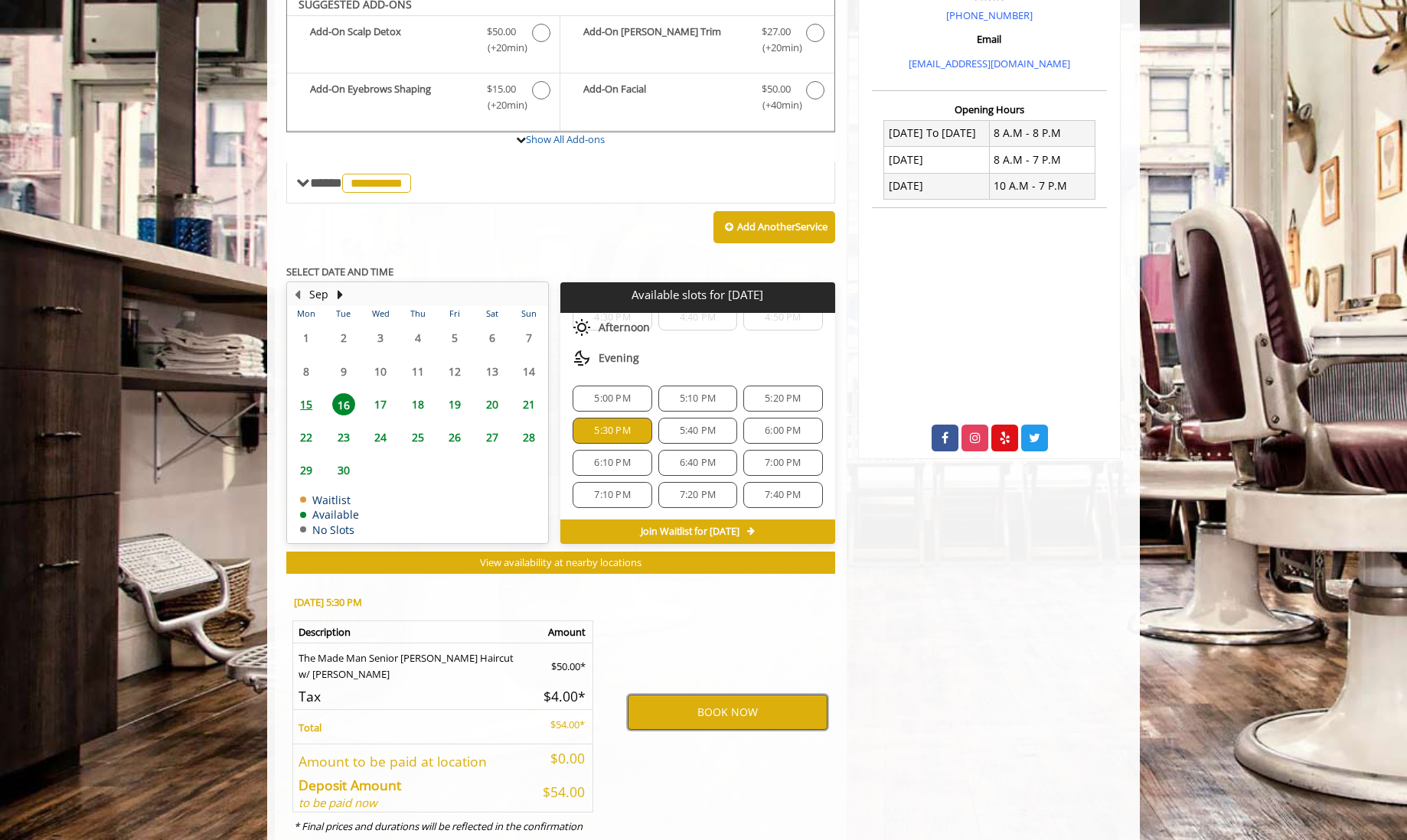
click at [740, 706] on button "BOOK NOW" at bounding box center [727, 712] width 199 height 35
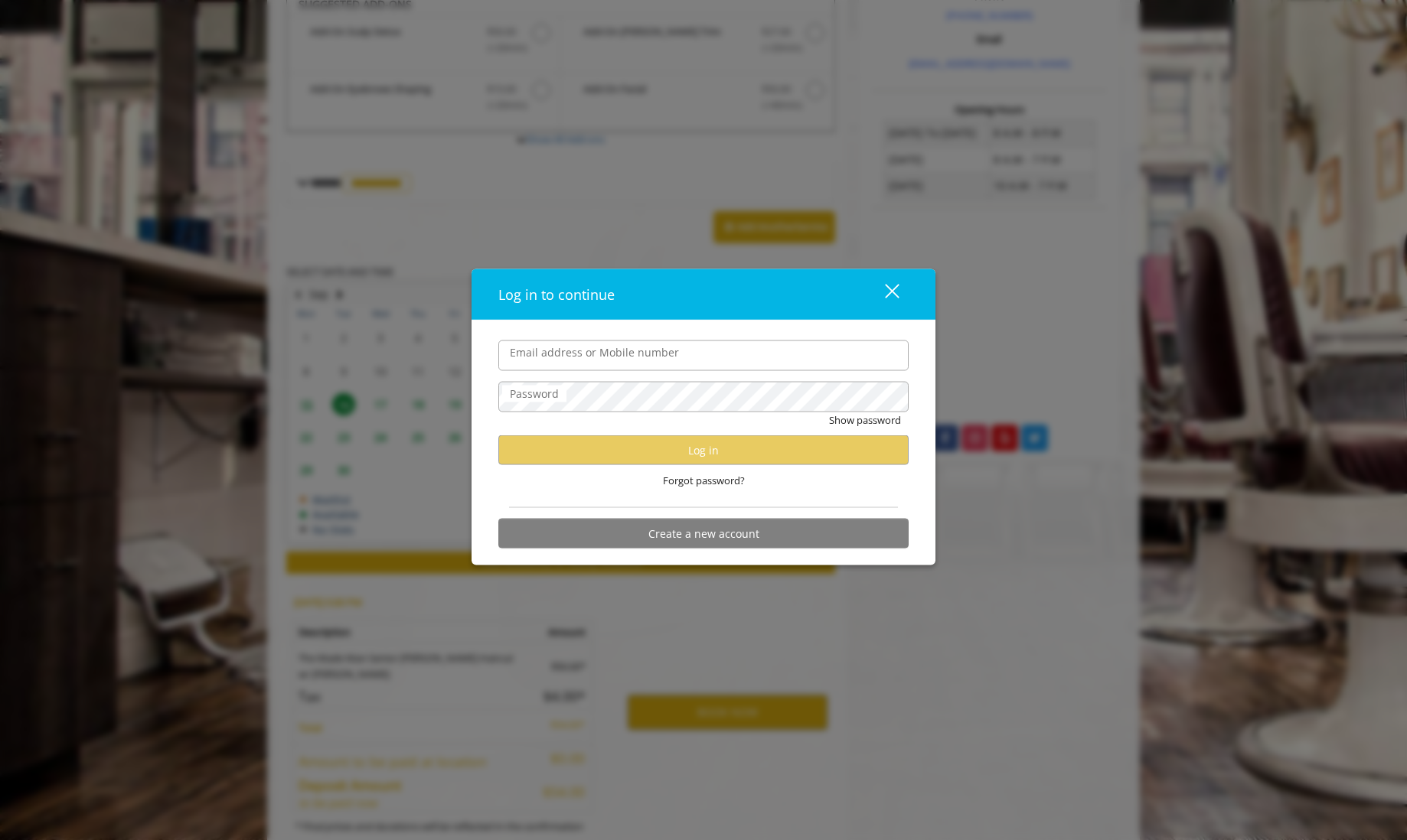
click at [886, 290] on div "close" at bounding box center [882, 294] width 31 height 23
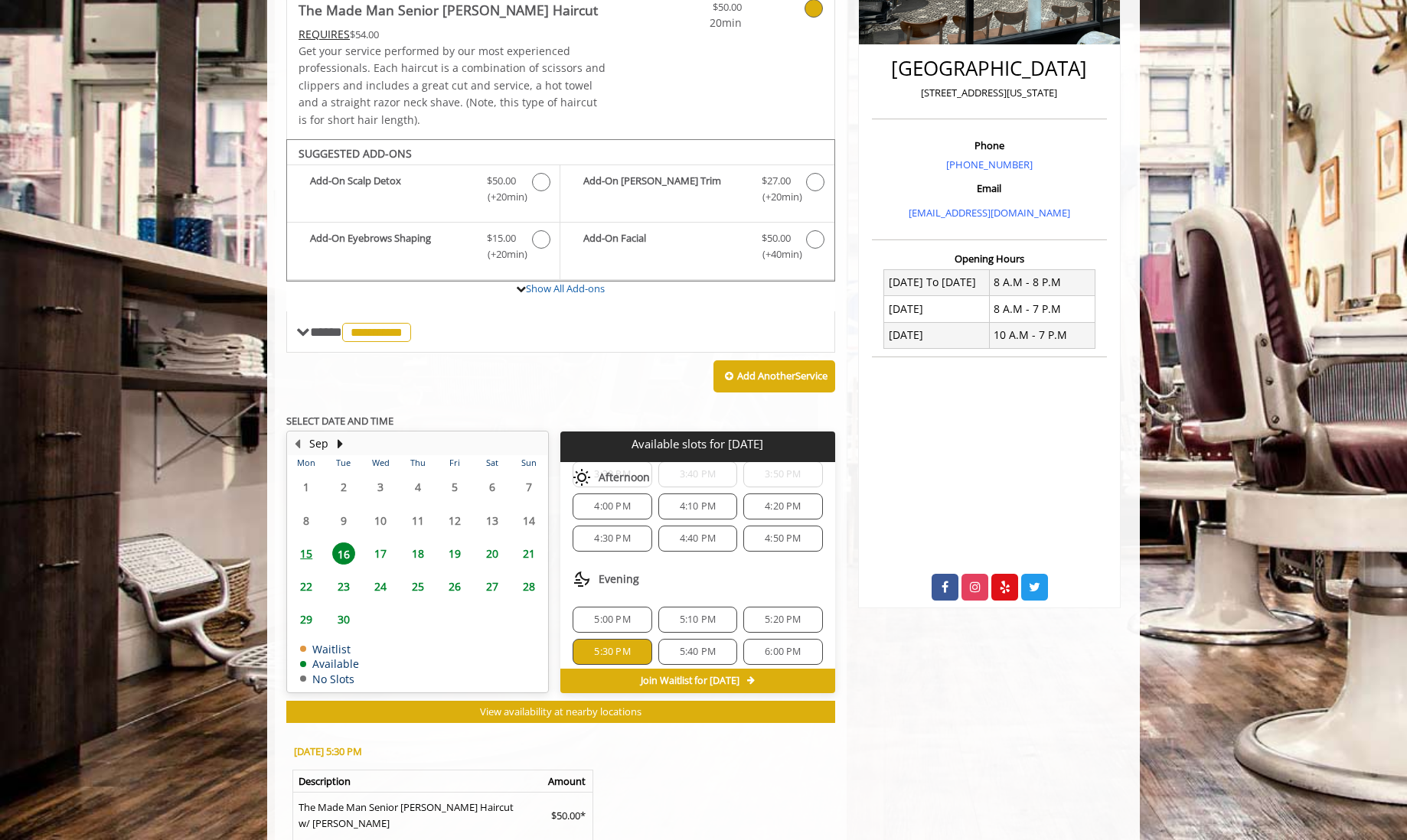
scroll to position [474, 0]
